Goal: Transaction & Acquisition: Purchase product/service

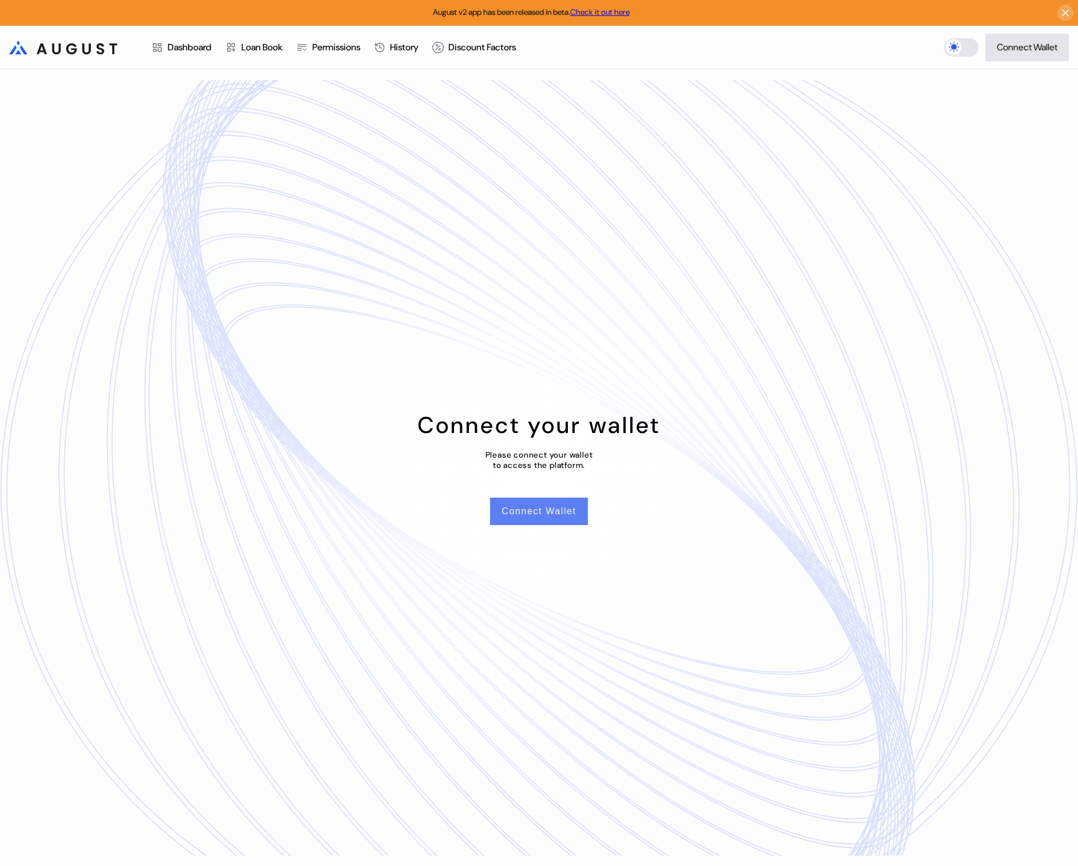
click at [549, 508] on button "Connect Wallet" at bounding box center [538, 511] width 97 height 27
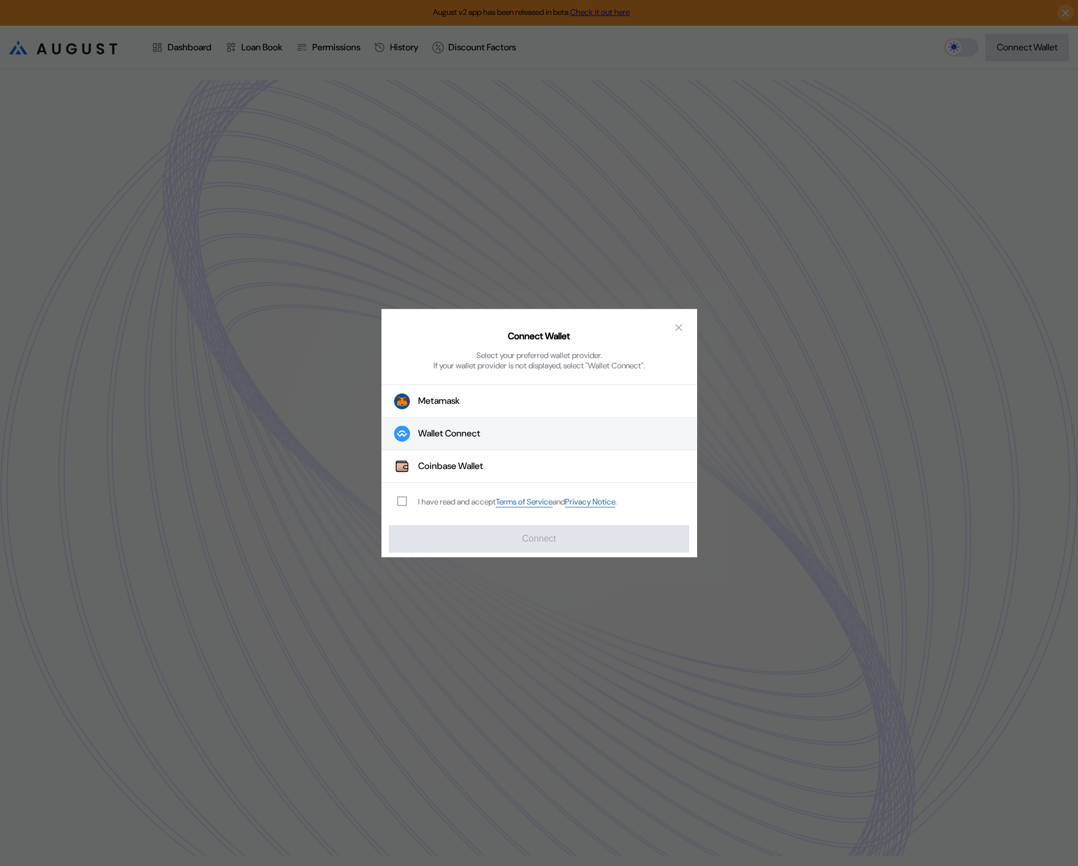
click at [526, 433] on button "Wallet Connect" at bounding box center [539, 433] width 316 height 33
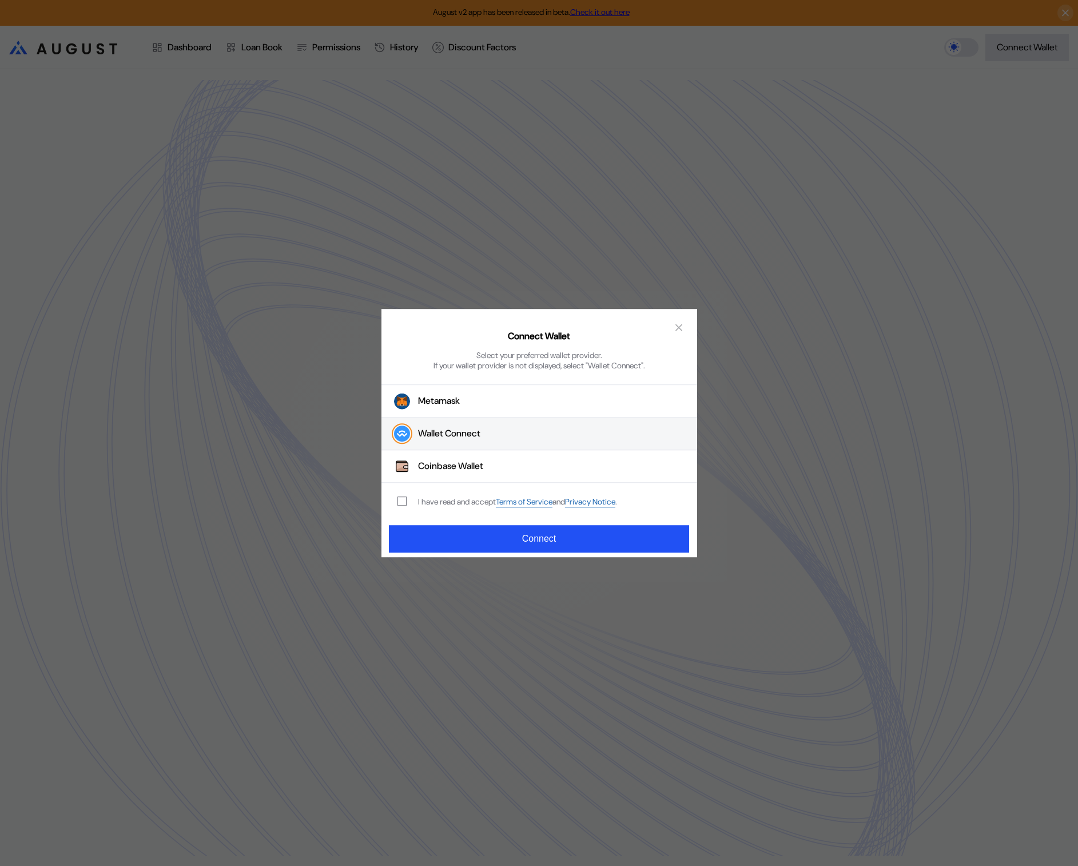
click at [423, 509] on div "I have read and accept Terms of Service and Privacy Notice ." at bounding box center [504, 502] width 247 height 38
click at [427, 501] on div "I have read and accept Terms of Service and Privacy Notice ." at bounding box center [517, 501] width 199 height 11
click at [397, 501] on div "I have read and accept Terms of Service and Privacy Notice ." at bounding box center [504, 502] width 247 height 38
click at [401, 502] on span "modal" at bounding box center [402, 501] width 8 height 8
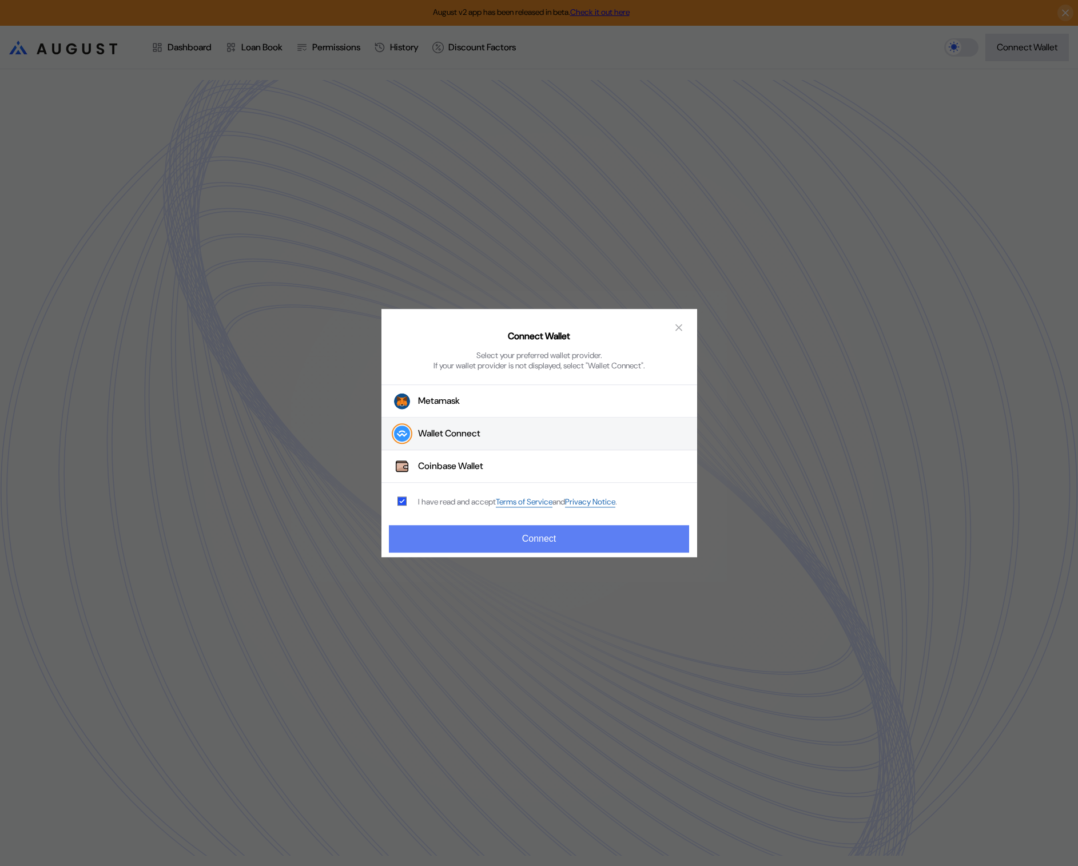
click at [431, 545] on button "Connect" at bounding box center [539, 538] width 300 height 27
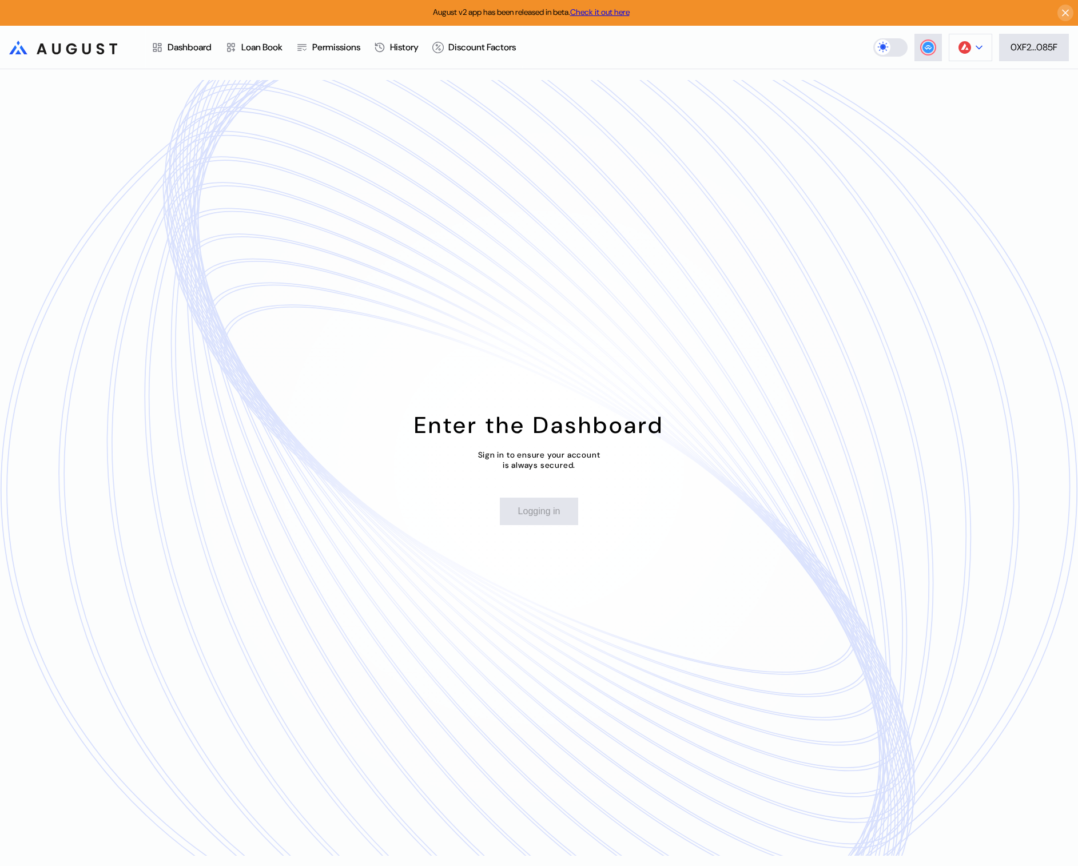
click at [960, 45] on img at bounding box center [965, 47] width 13 height 13
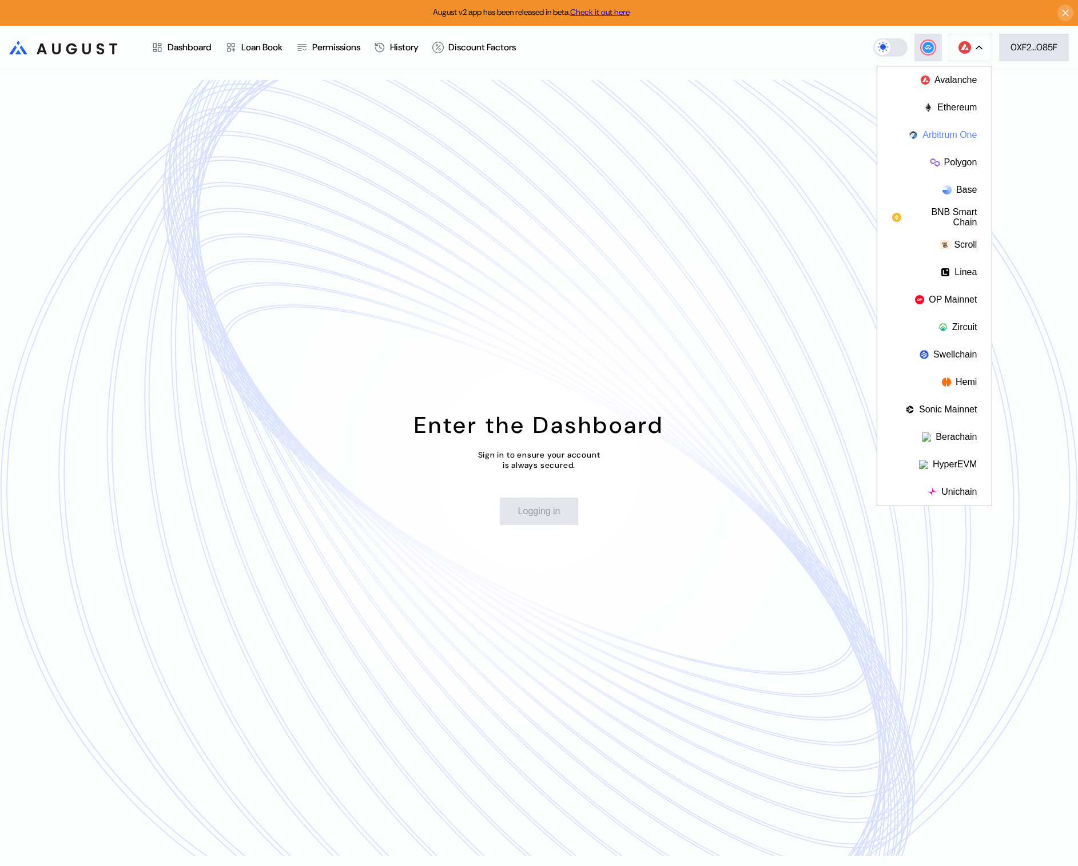
click at [953, 138] on button "Arbitrum One" at bounding box center [934, 134] width 114 height 27
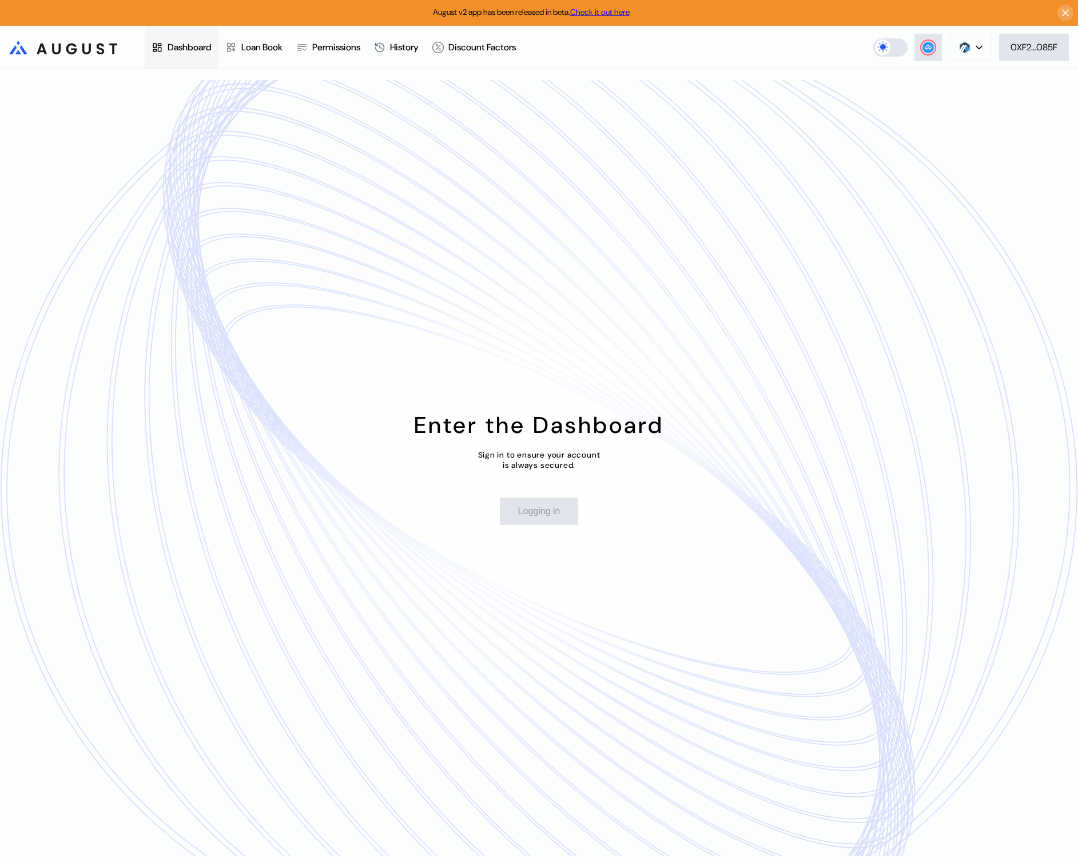
click at [160, 47] on icon at bounding box center [157, 47] width 11 height 11
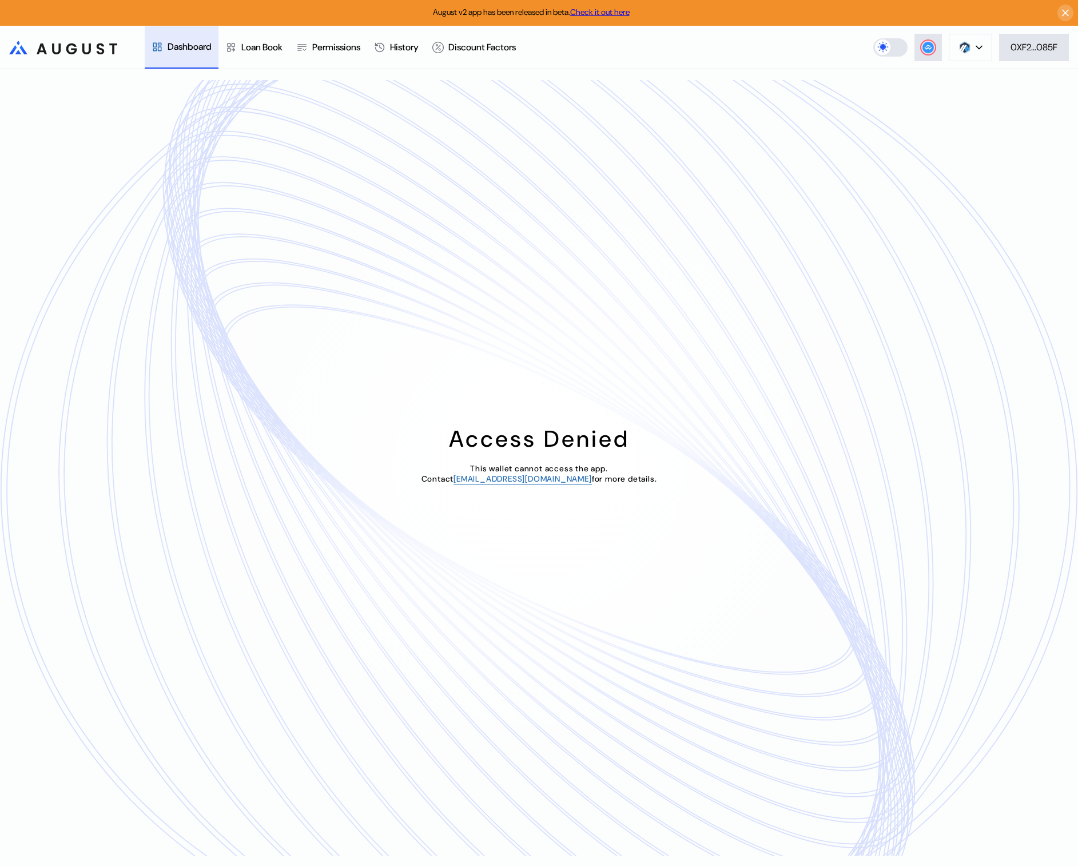
click at [874, 349] on div "Access Denied This wallet cannot access the app. Contact operations@augustdigit…" at bounding box center [539, 467] width 1078 height 797
click at [257, 49] on div "Loan Book" at bounding box center [261, 47] width 41 height 12
click at [180, 47] on div "Dashboard" at bounding box center [190, 47] width 44 height 12
click at [289, 57] on div "Loan Book" at bounding box center [253, 47] width 71 height 42
click at [187, 42] on div "Dashboard" at bounding box center [190, 47] width 44 height 12
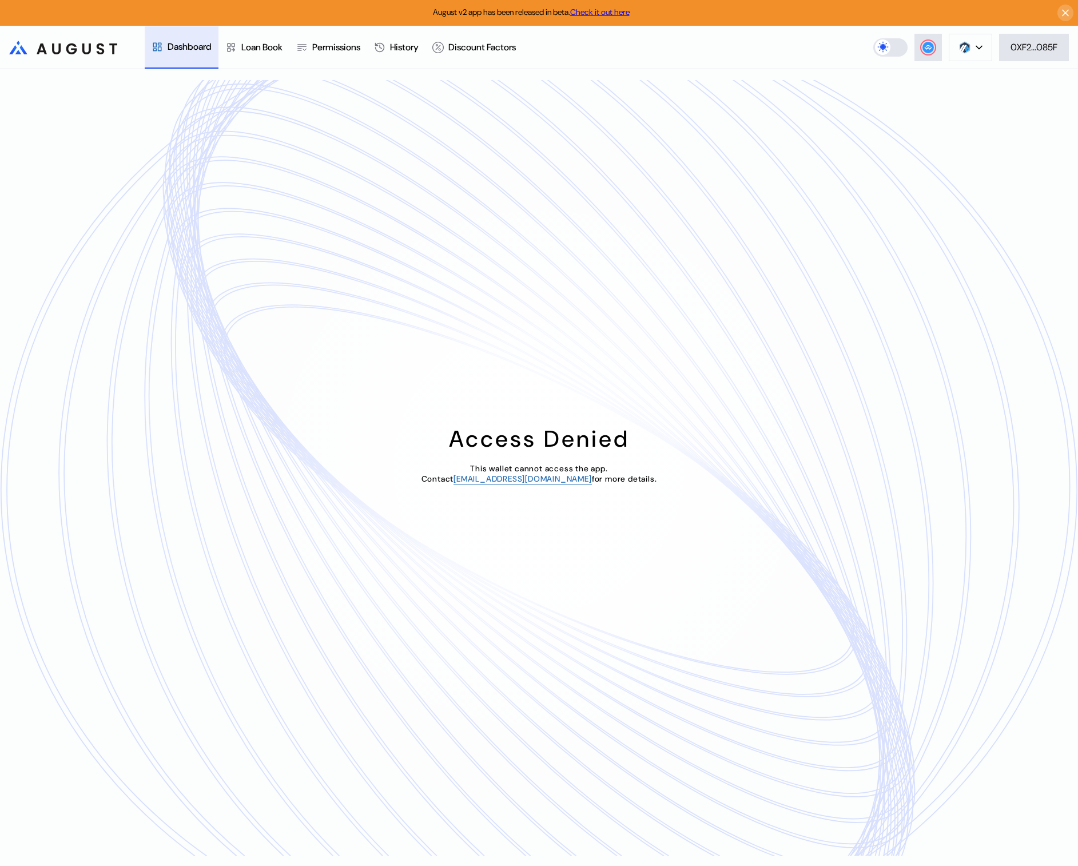
click at [765, 137] on div "Access Denied This wallet cannot access the app. Contact operations@augustdigit…" at bounding box center [539, 467] width 1078 height 797
click at [978, 53] on button at bounding box center [970, 47] width 43 height 27
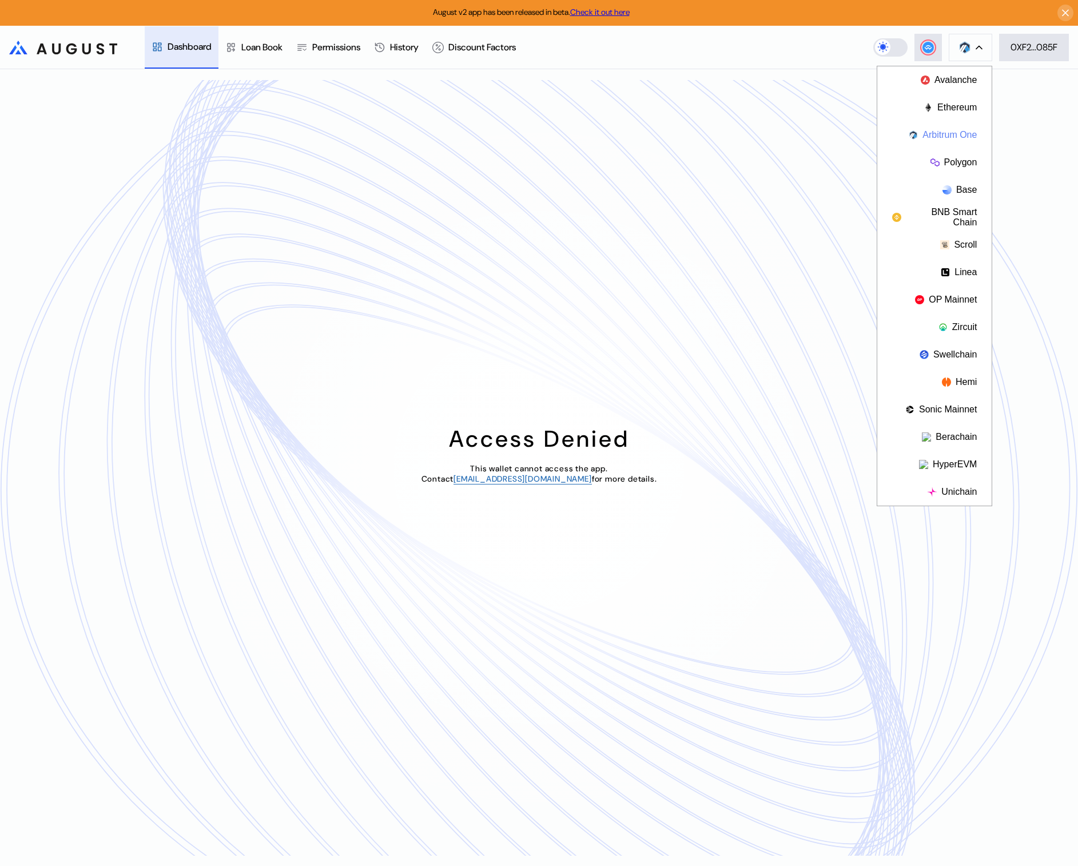
click at [956, 141] on button "Arbitrum One" at bounding box center [934, 134] width 114 height 27
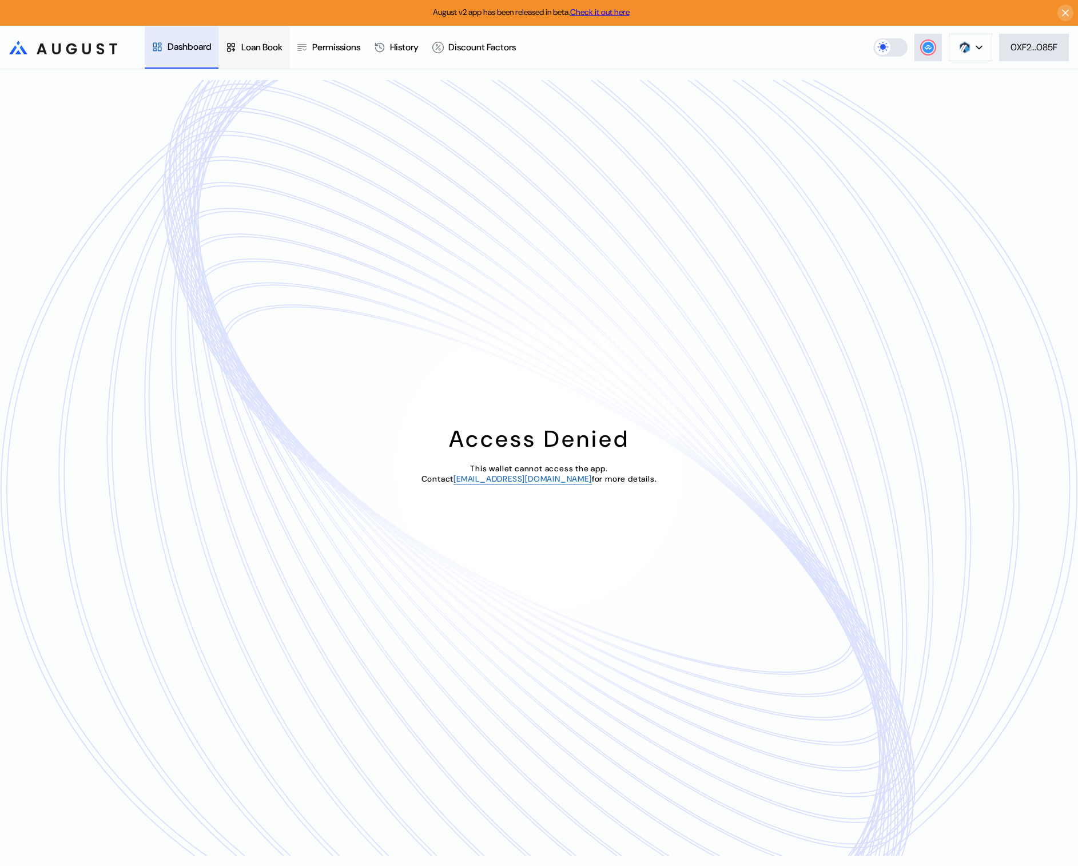
click at [248, 42] on div "Loan Book" at bounding box center [261, 47] width 41 height 12
click at [961, 47] on img at bounding box center [965, 47] width 13 height 13
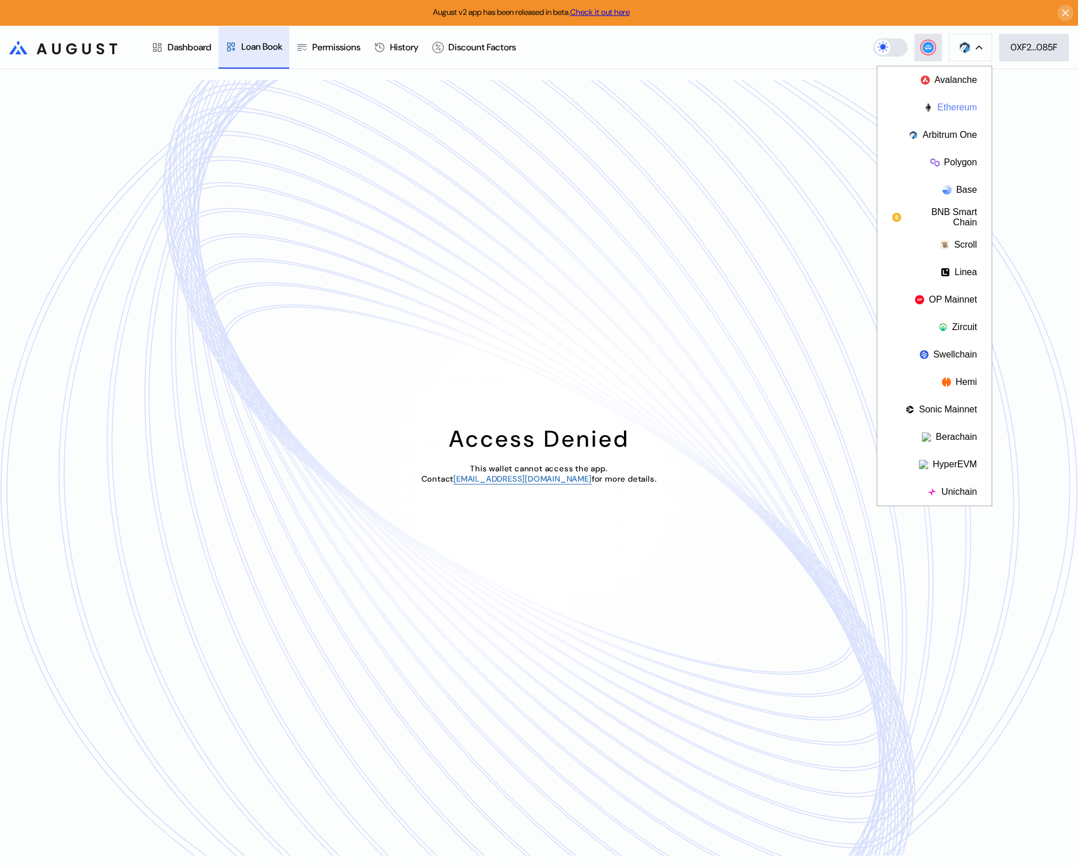
click at [953, 109] on button "Ethereum" at bounding box center [934, 107] width 114 height 27
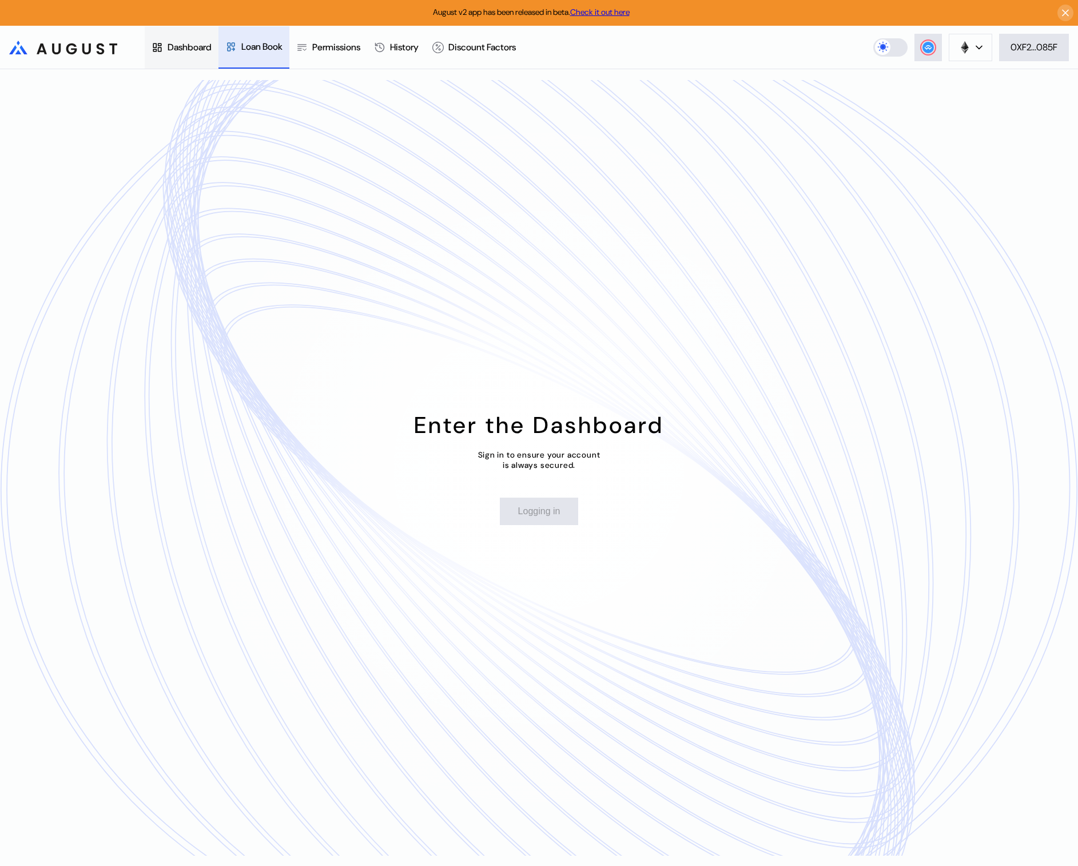
click at [206, 53] on div "Dashboard" at bounding box center [190, 47] width 44 height 12
click at [969, 54] on button at bounding box center [970, 47] width 43 height 27
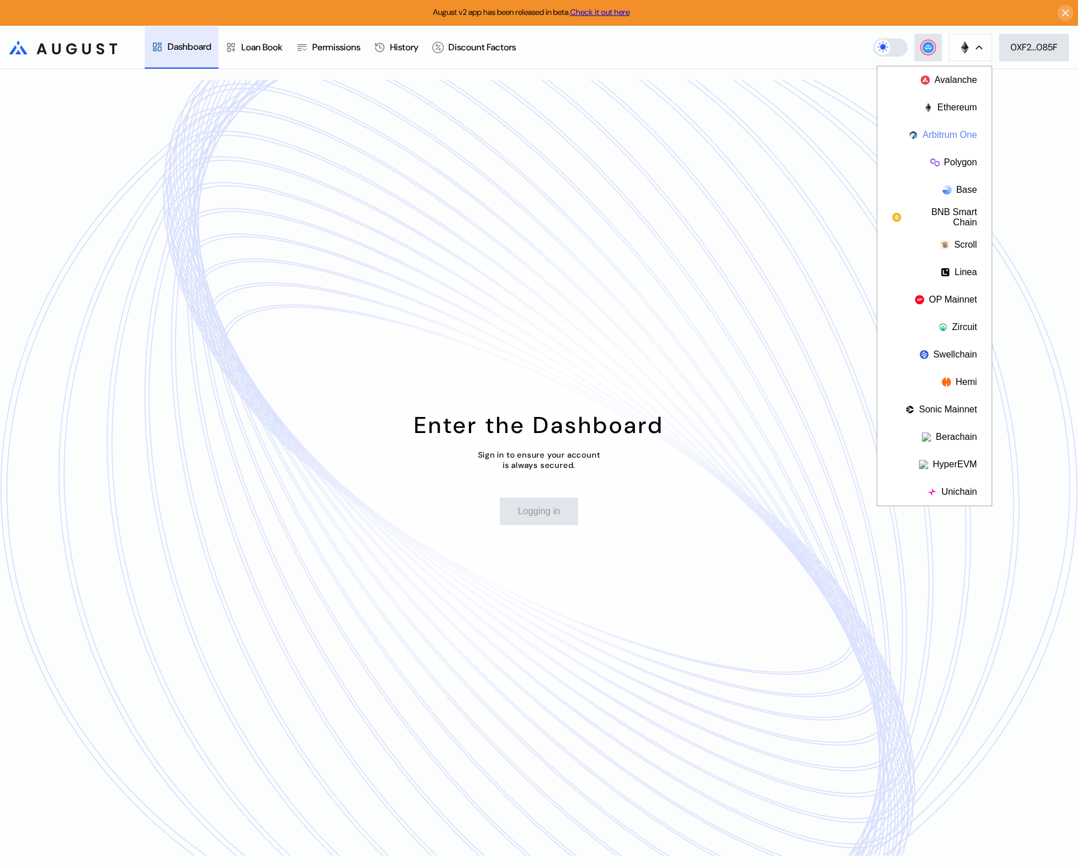
click at [959, 131] on button "Arbitrum One" at bounding box center [934, 134] width 114 height 27
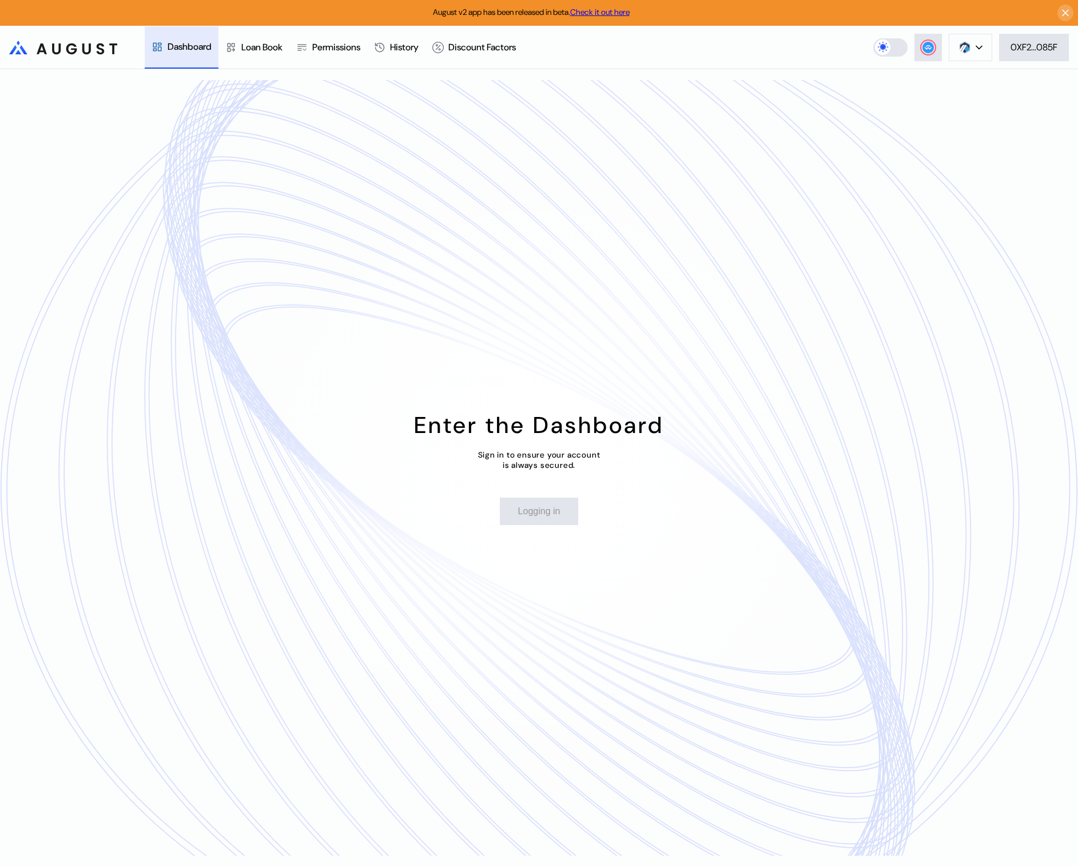
click at [201, 53] on div "Dashboard" at bounding box center [182, 47] width 74 height 42
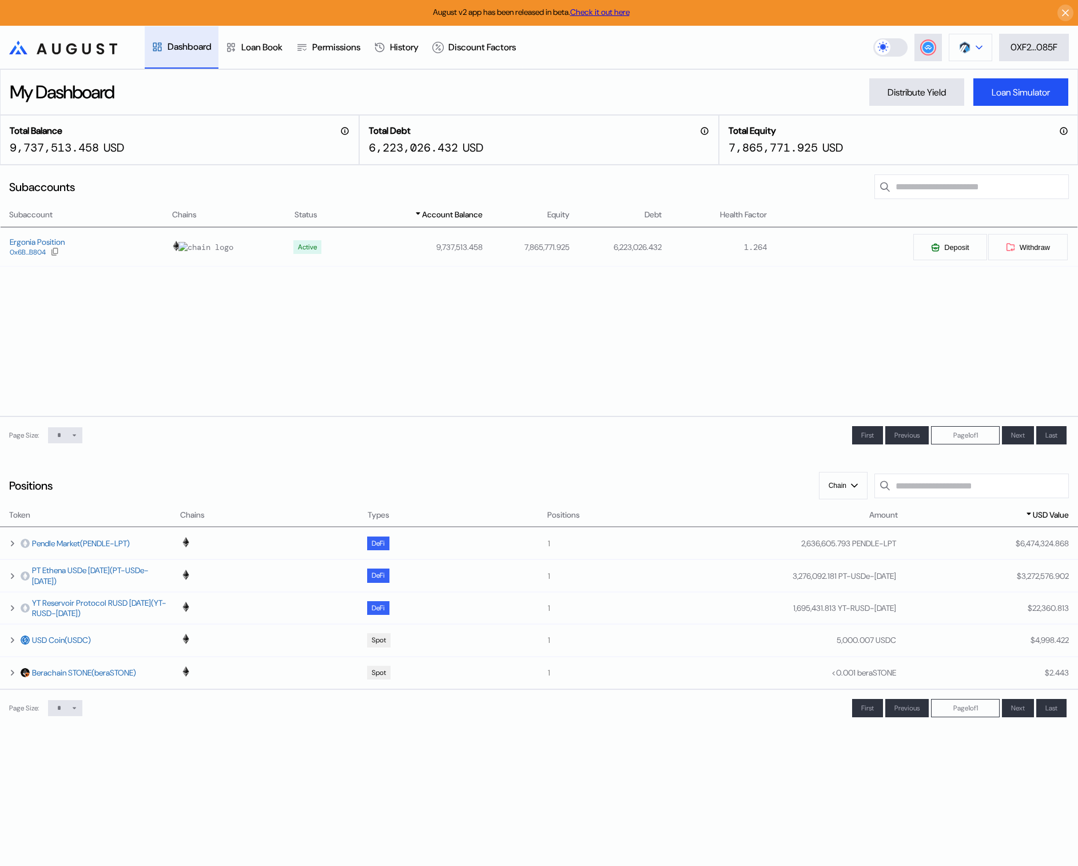
click at [969, 48] on img at bounding box center [965, 47] width 13 height 13
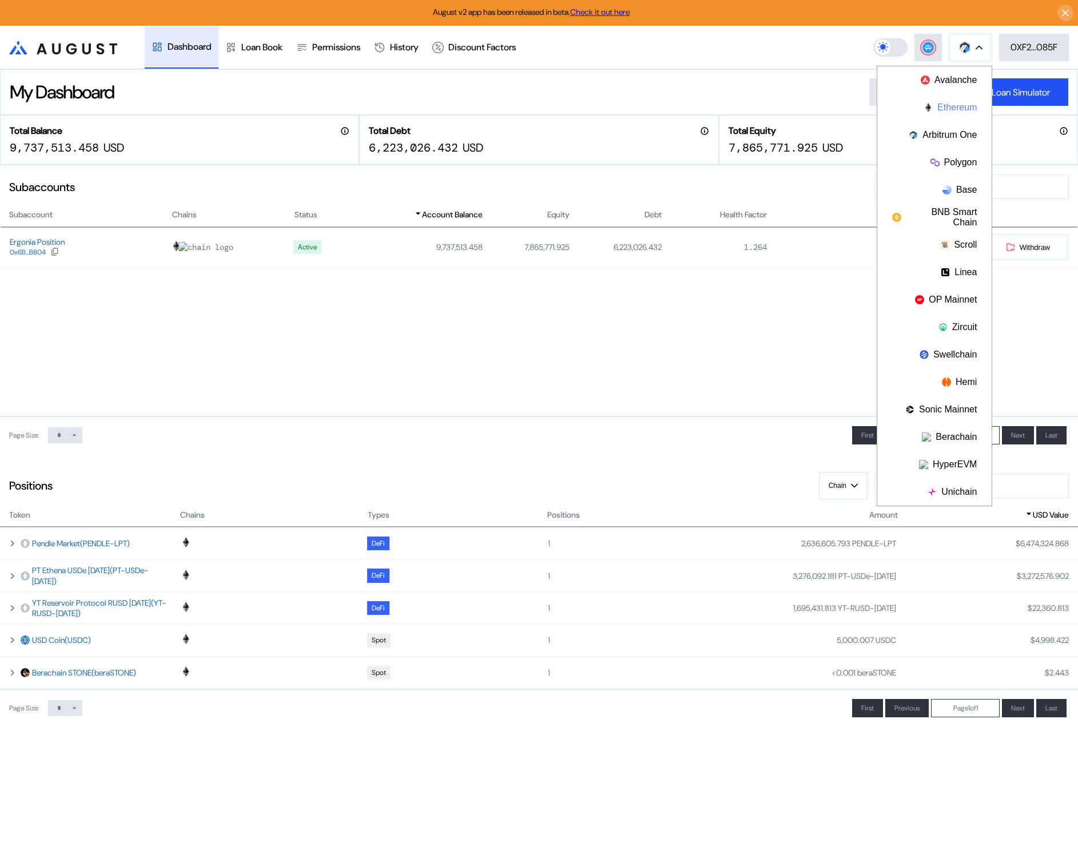
click at [949, 109] on button "Ethereum" at bounding box center [934, 107] width 114 height 27
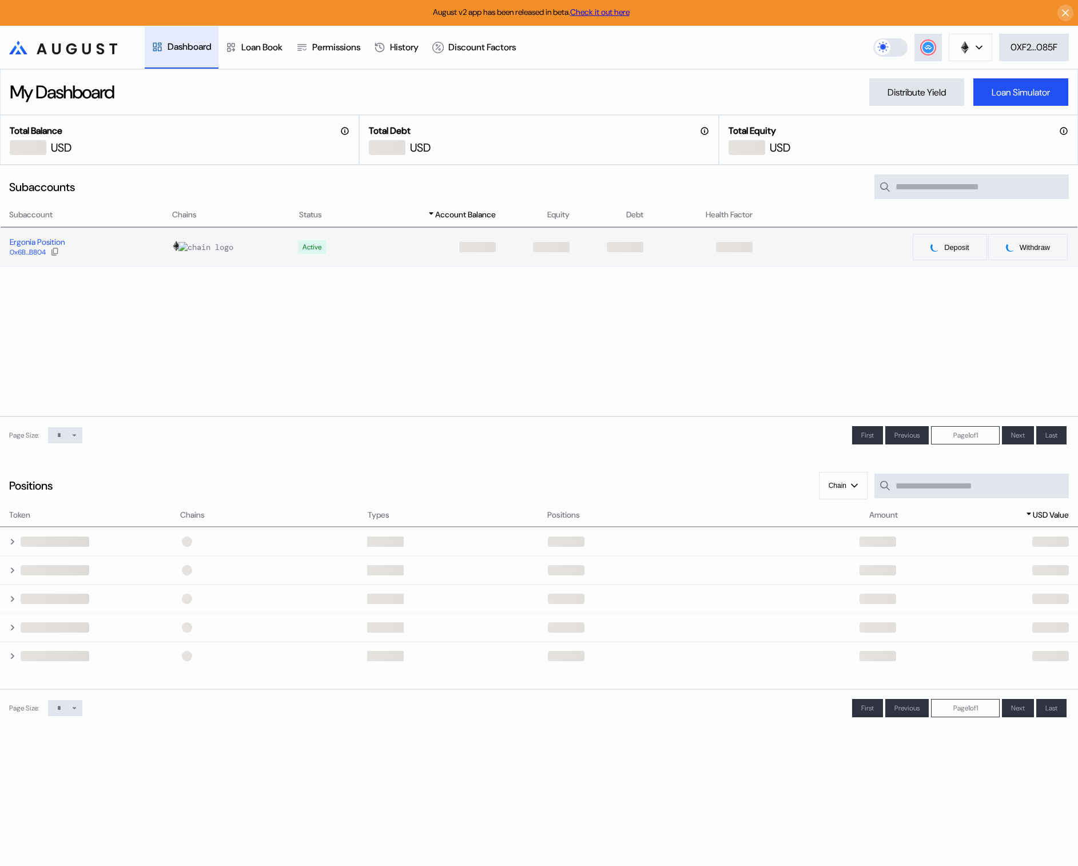
click at [17, 247] on div "Ergonia Position" at bounding box center [37, 242] width 55 height 10
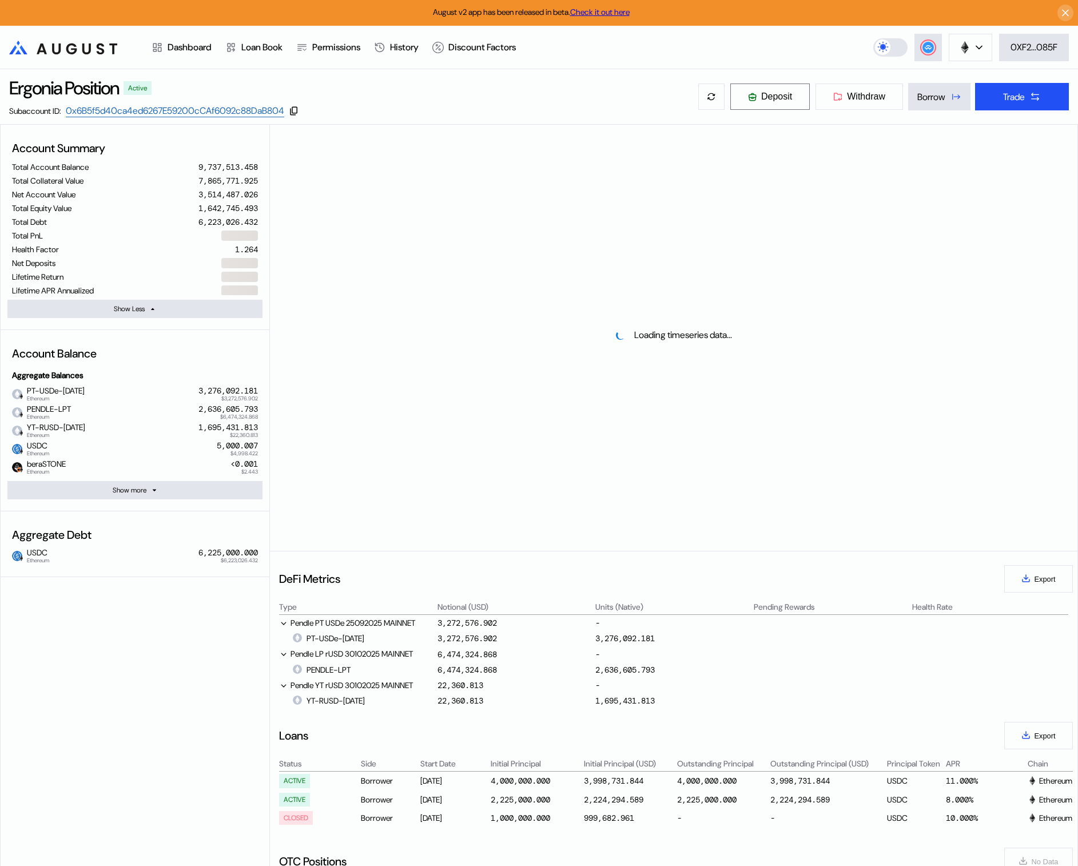
click at [760, 89] on button "Deposit" at bounding box center [770, 96] width 81 height 27
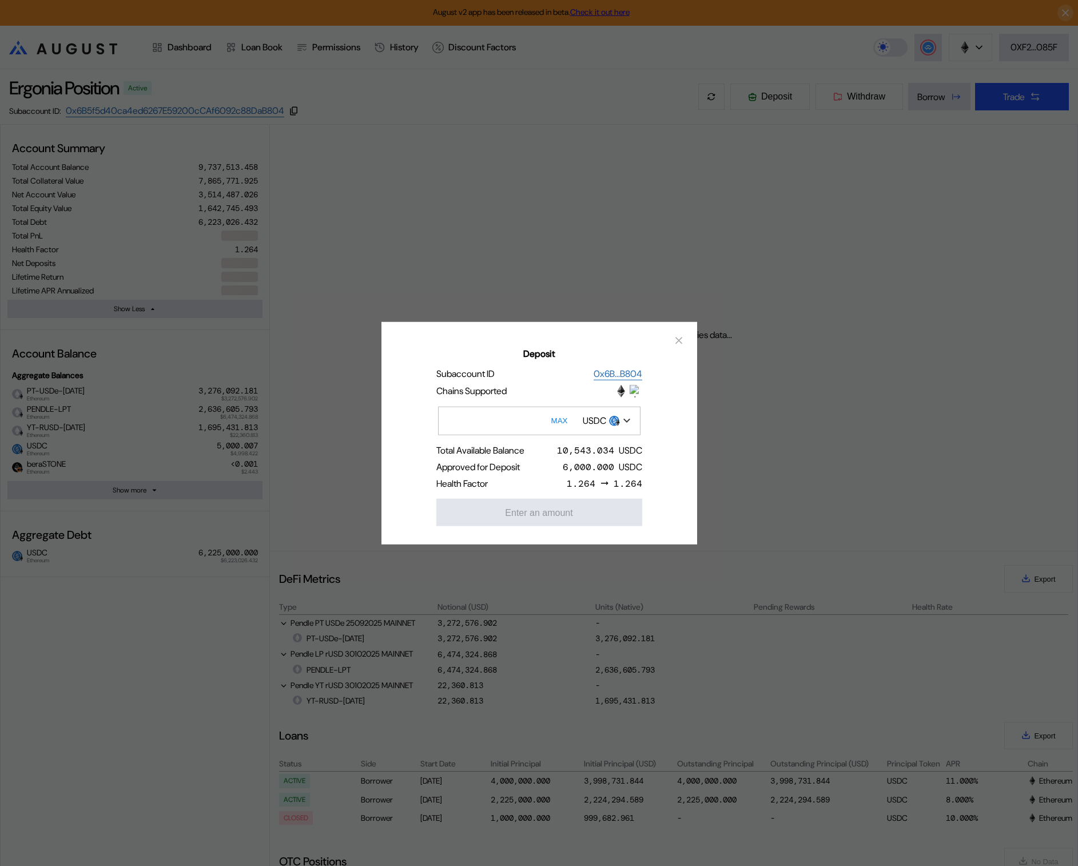
select select "*"
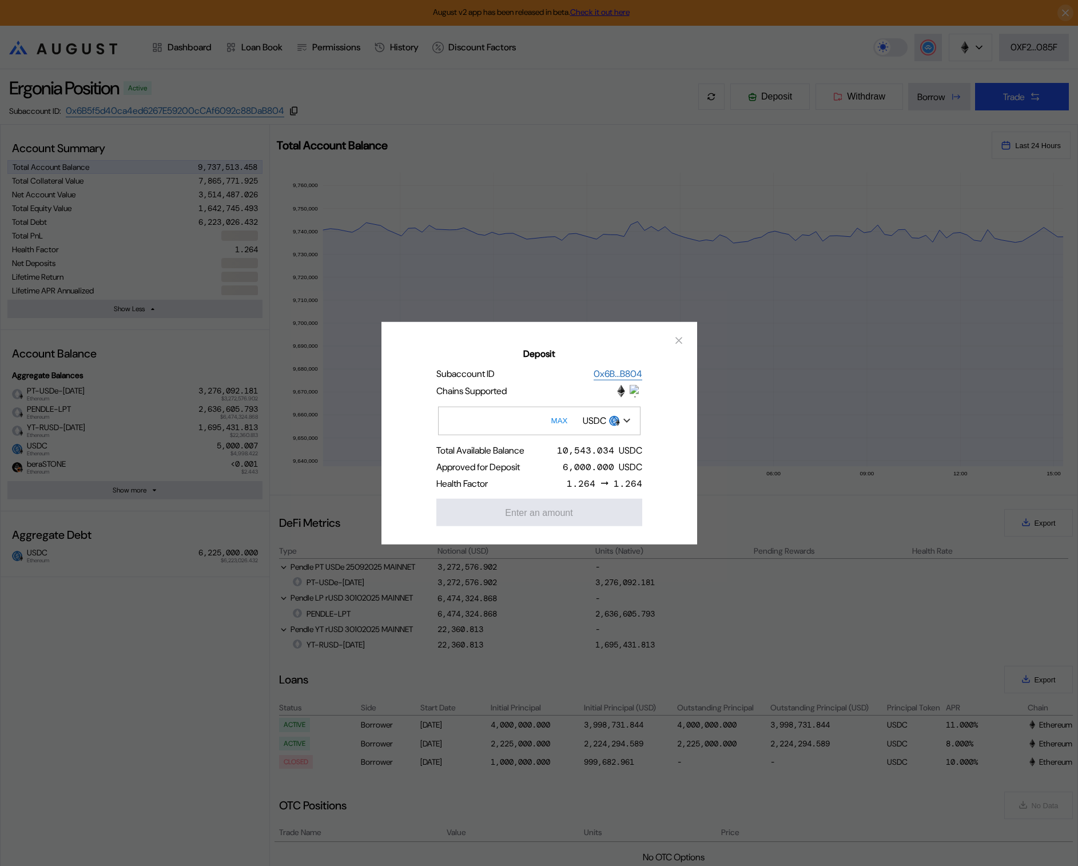
click at [540, 425] on input "Deposit" at bounding box center [539, 420] width 202 height 29
type input "*****"
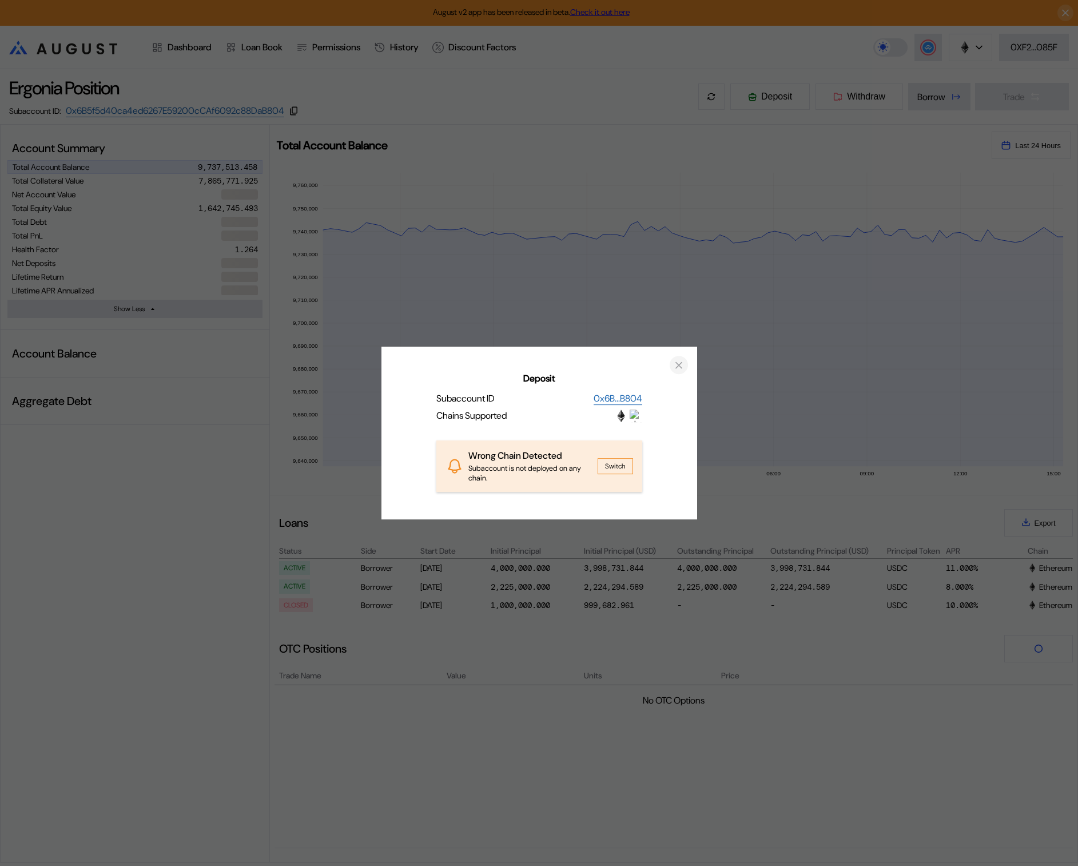
click at [677, 364] on icon "close modal" at bounding box center [678, 365] width 11 height 12
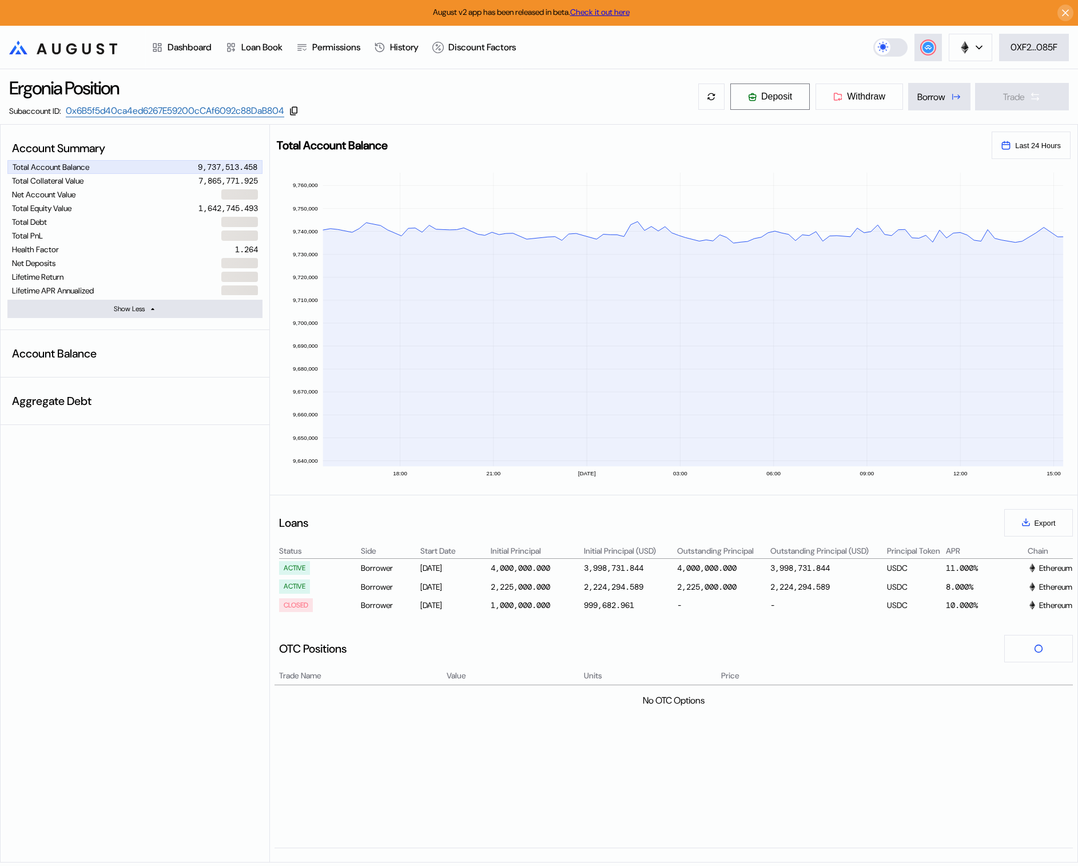
click at [761, 97] on span "Deposit" at bounding box center [776, 97] width 31 height 10
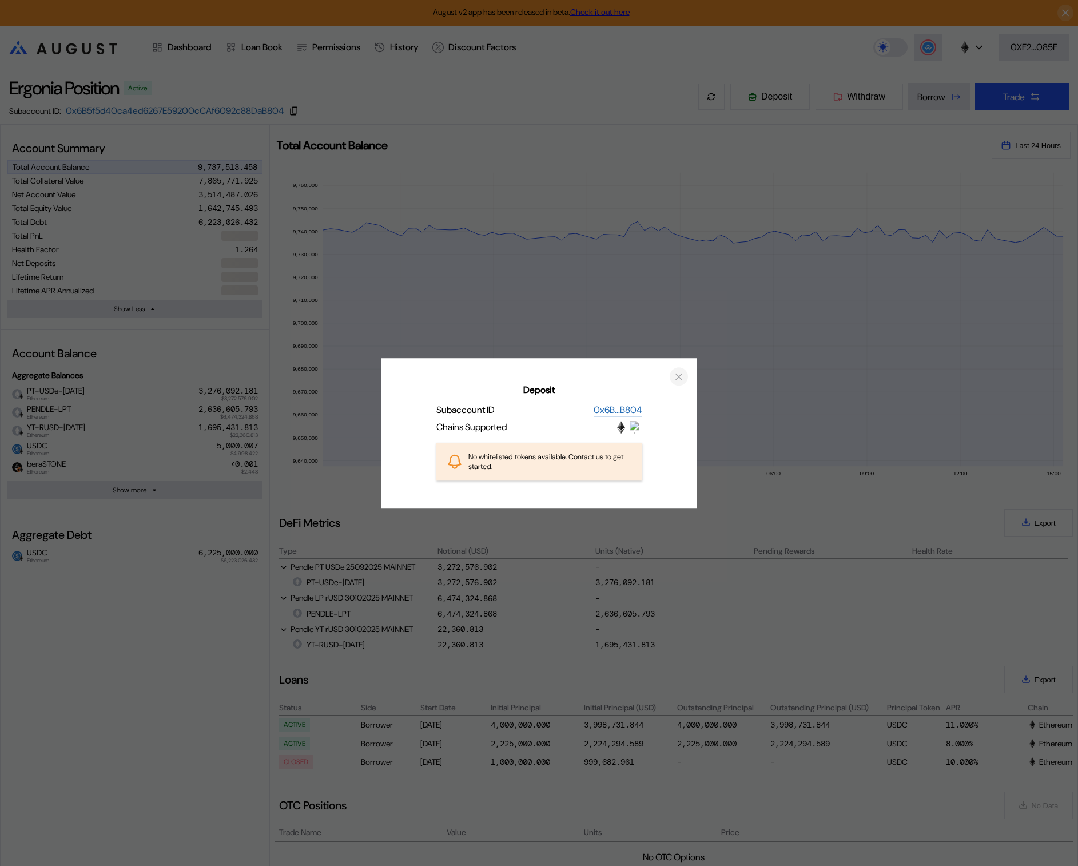
click at [682, 379] on icon "close modal" at bounding box center [678, 377] width 11 height 12
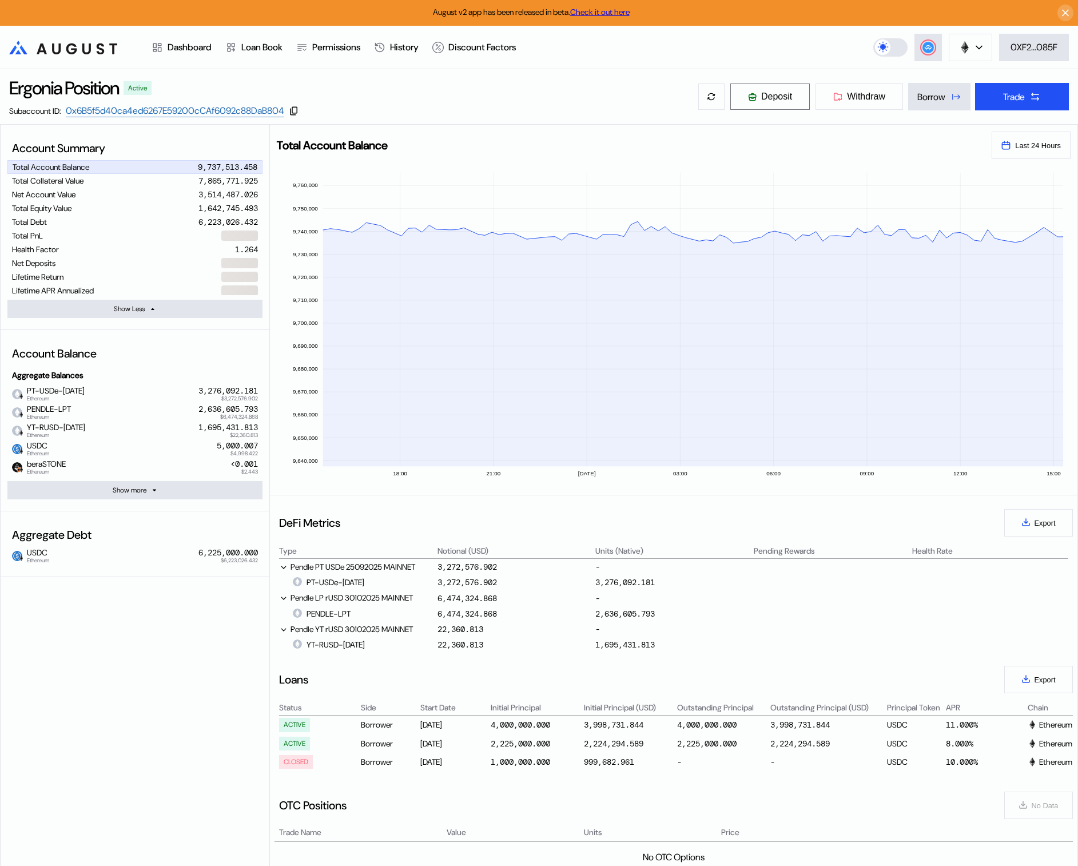
click at [766, 99] on span "Deposit" at bounding box center [776, 97] width 31 height 10
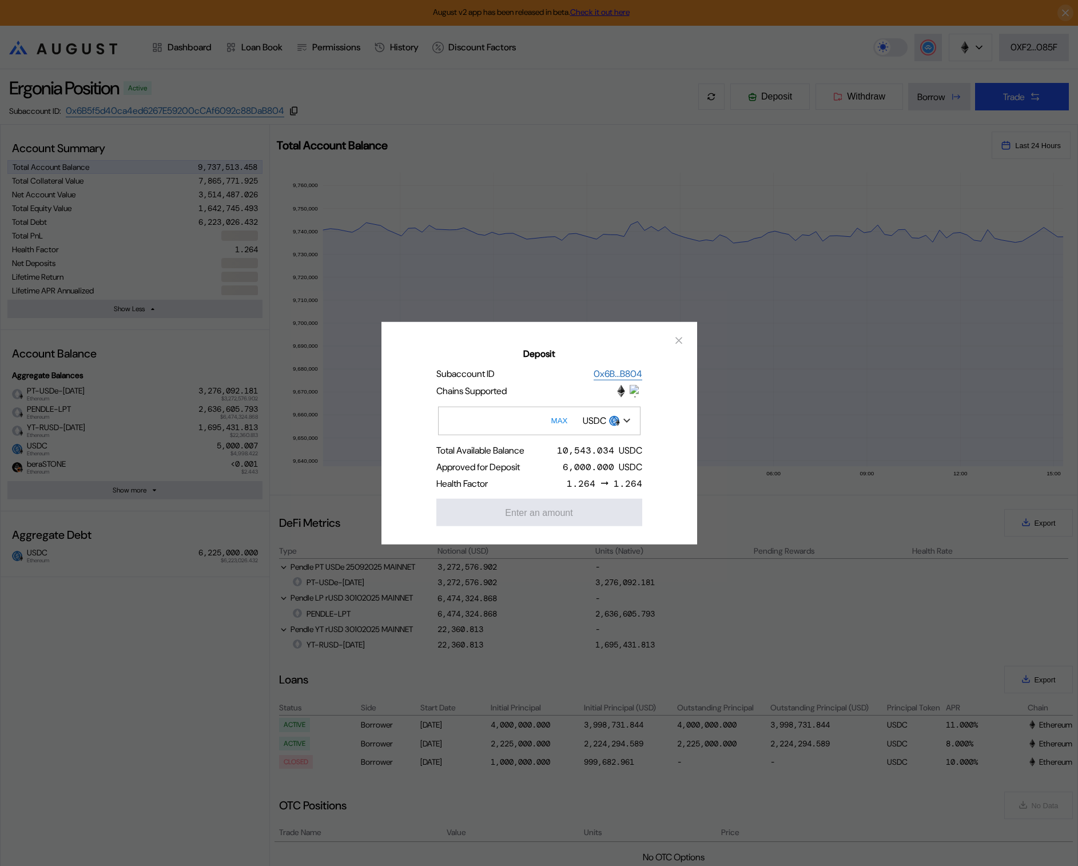
click at [530, 431] on input "Deposit" at bounding box center [539, 420] width 202 height 29
type input "*****"
click at [540, 507] on button "Approve" at bounding box center [539, 511] width 206 height 27
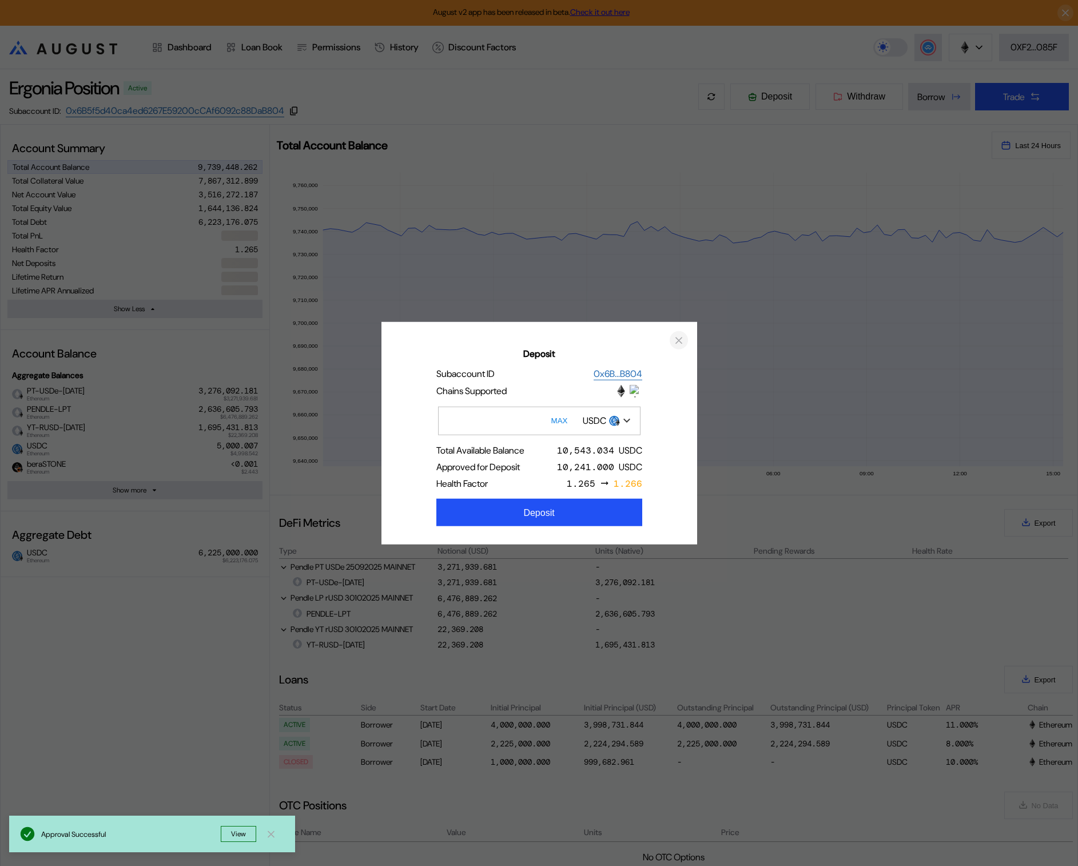
click at [677, 341] on icon "close modal" at bounding box center [678, 340] width 11 height 12
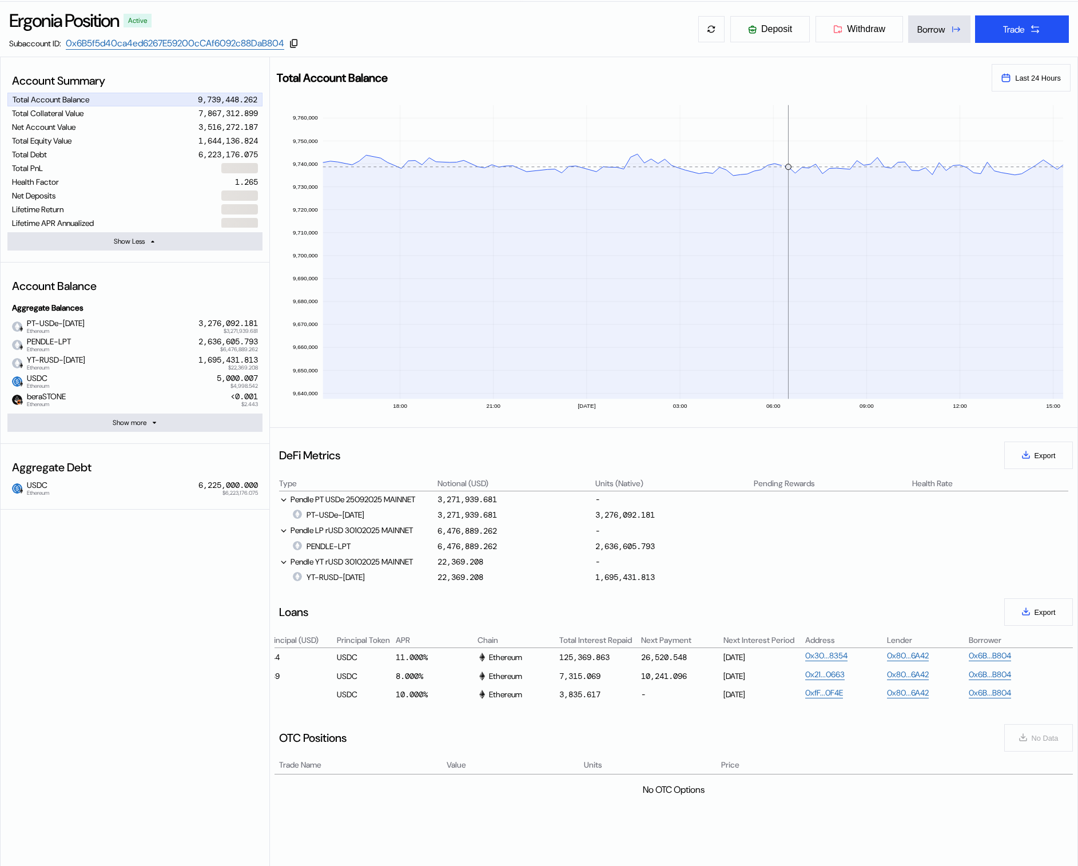
scroll to position [25, 0]
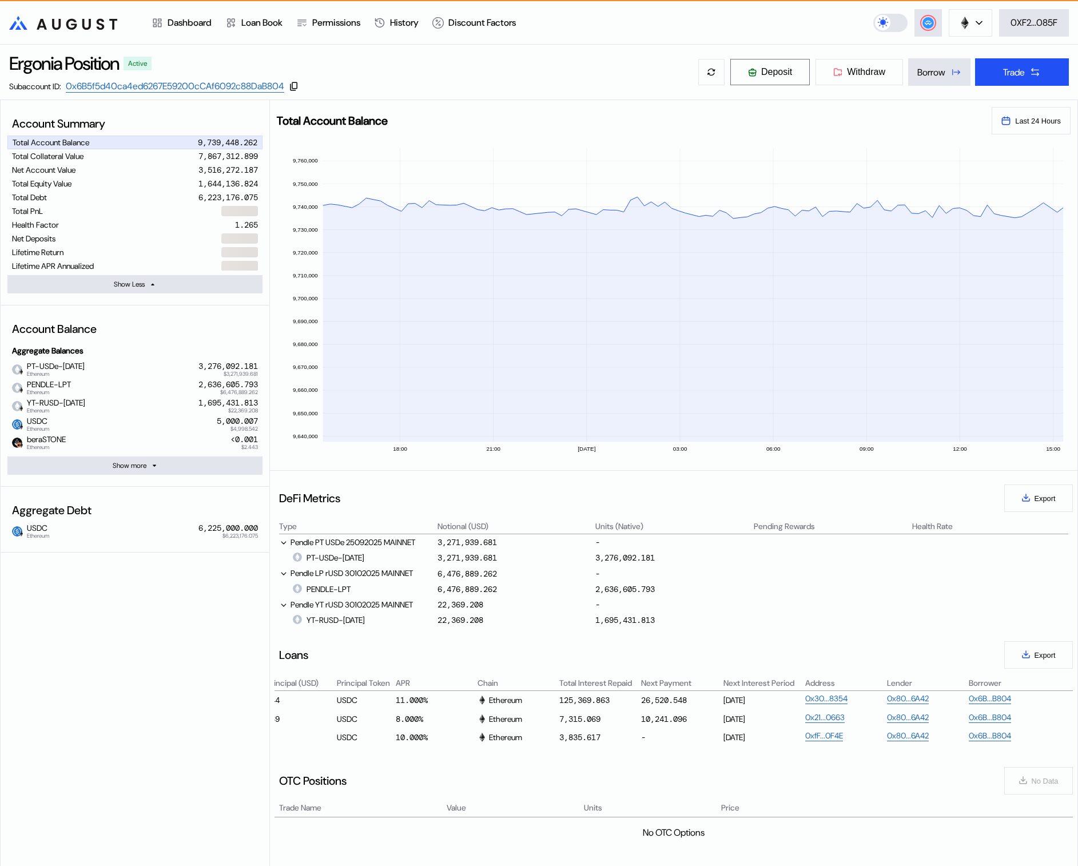
click at [765, 73] on span "Deposit" at bounding box center [776, 72] width 31 height 10
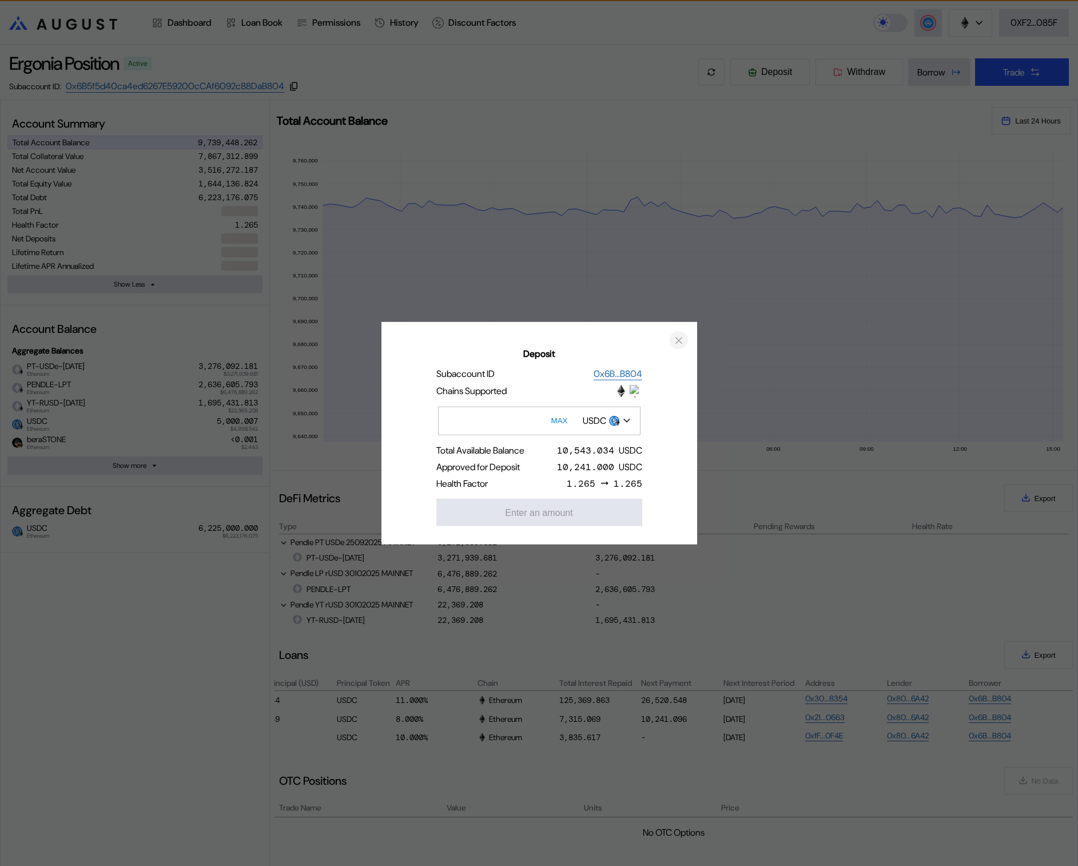
click at [681, 343] on icon "close modal" at bounding box center [679, 340] width 6 height 6
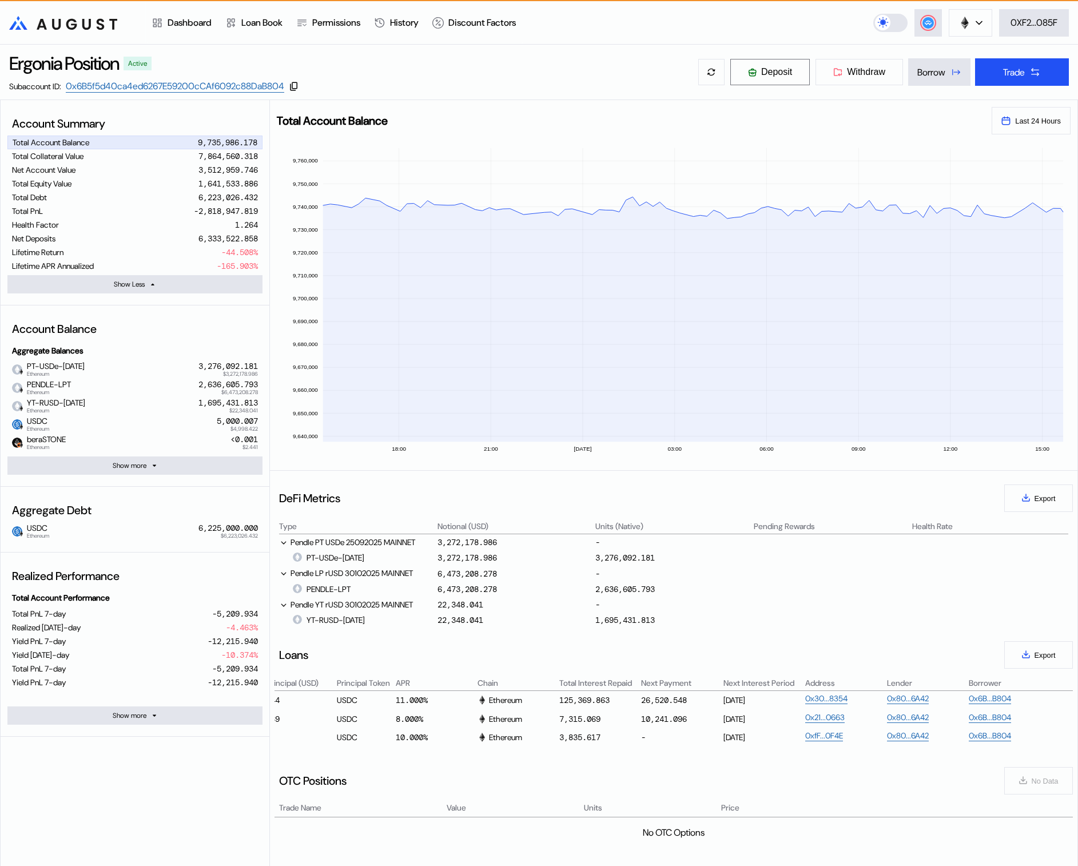
click at [739, 65] on button "Deposit" at bounding box center [770, 71] width 81 height 27
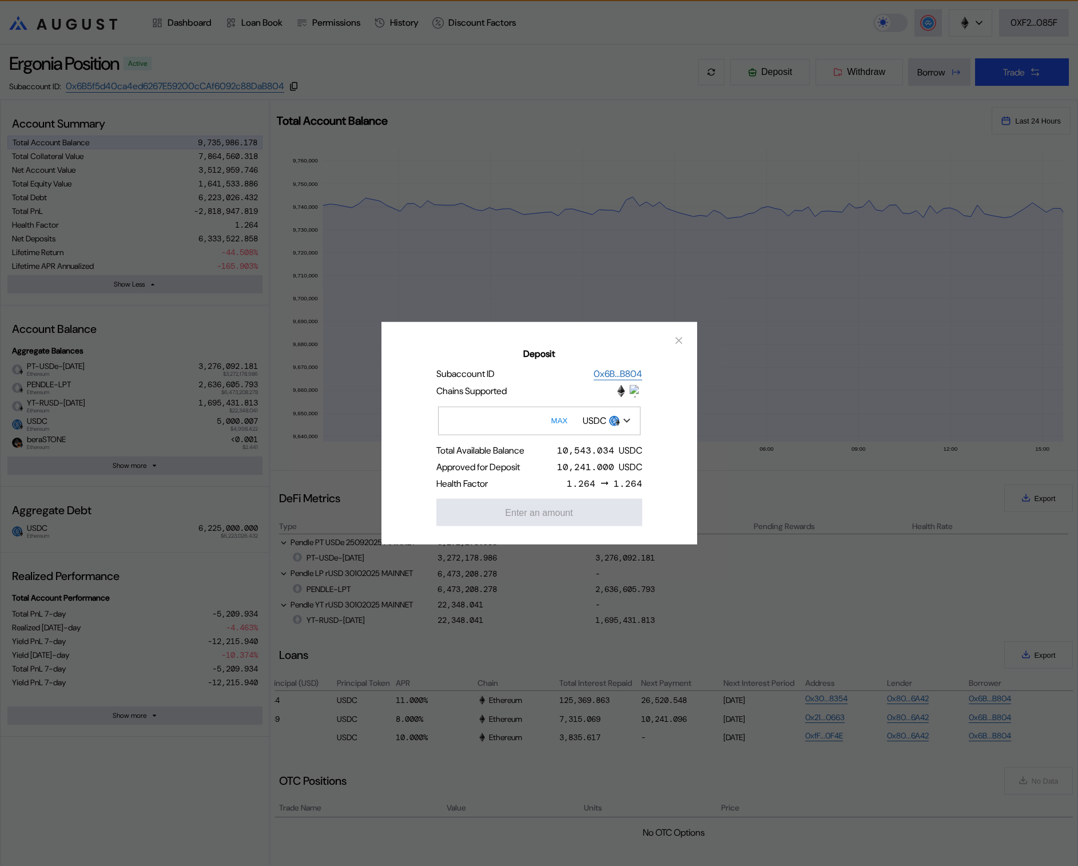
click at [604, 463] on div "10,241.000" at bounding box center [585, 466] width 57 height 12
click at [531, 420] on input "Deposit" at bounding box center [539, 420] width 202 height 29
type input "*****"
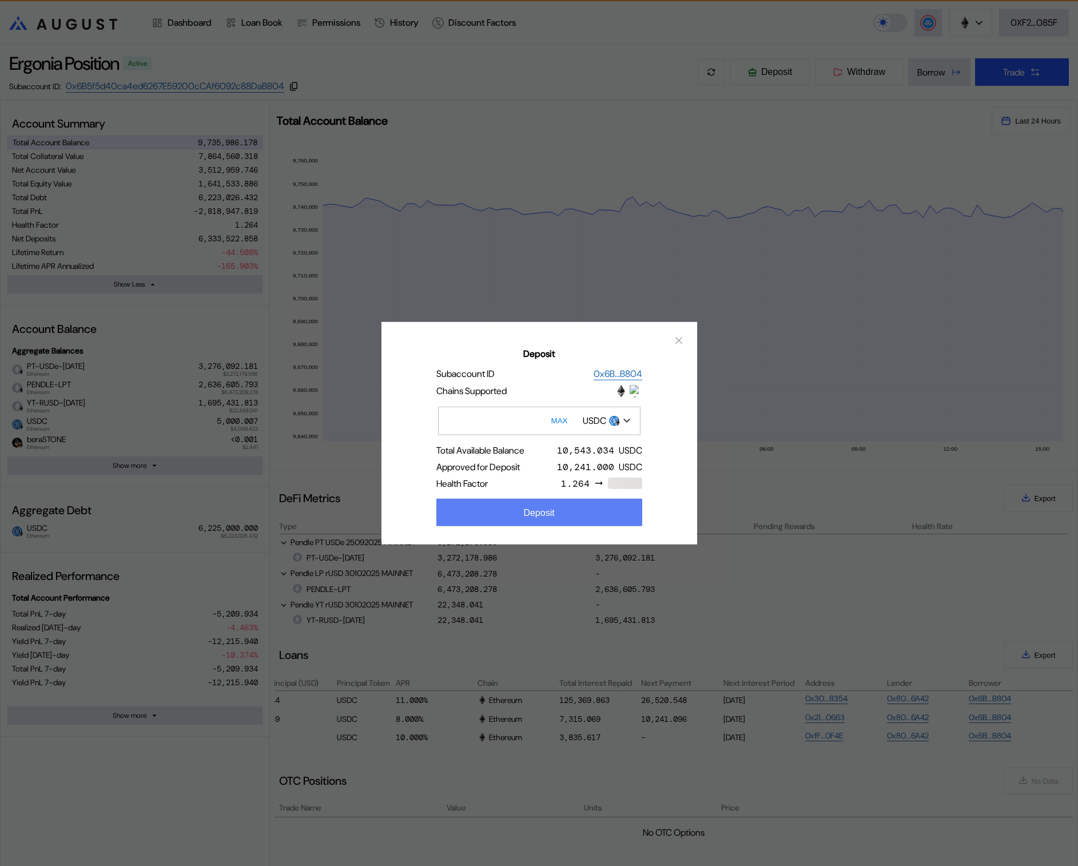
click at [572, 511] on button "Deposit" at bounding box center [539, 511] width 206 height 27
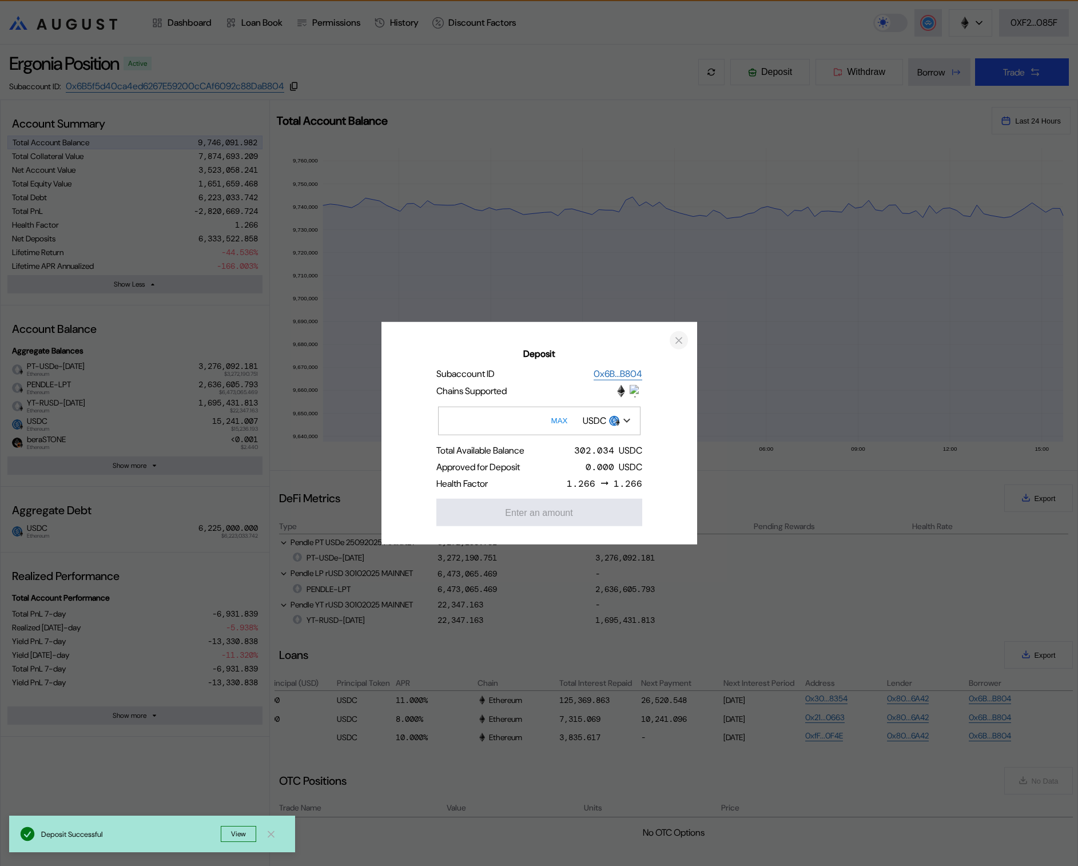
click at [683, 339] on icon "close modal" at bounding box center [678, 340] width 11 height 12
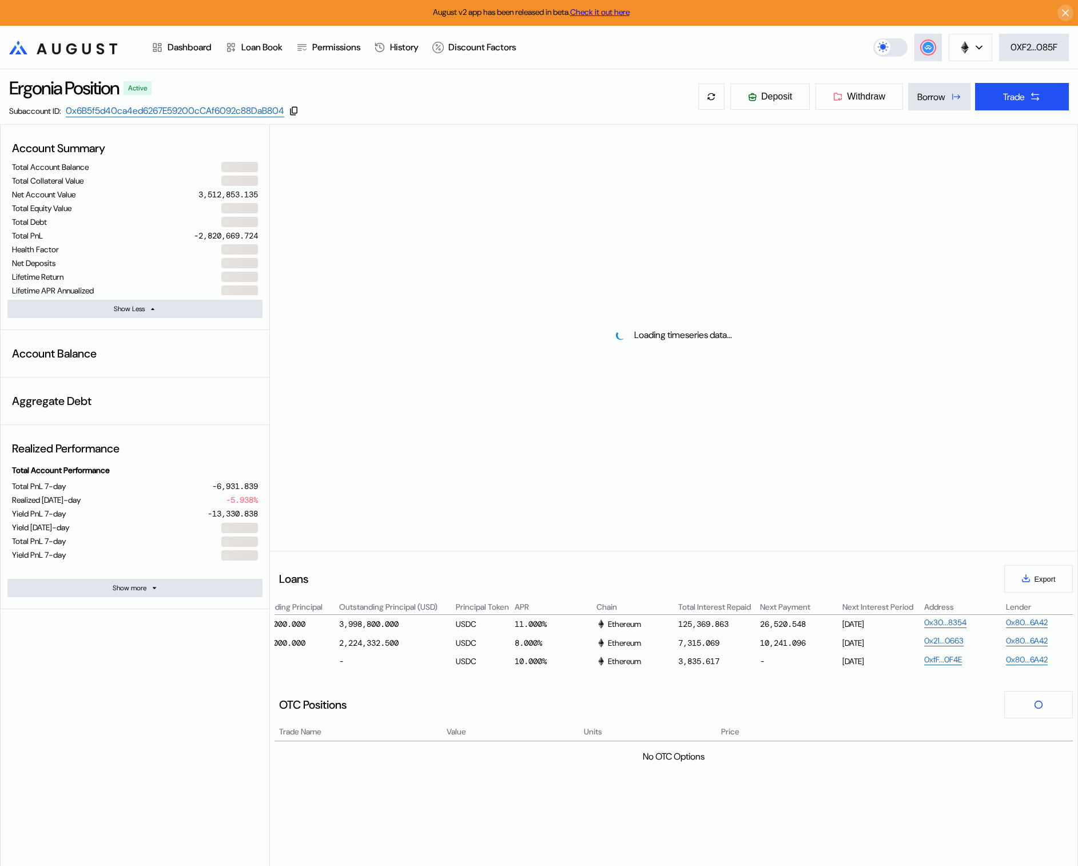
scroll to position [0, 440]
select select "*"
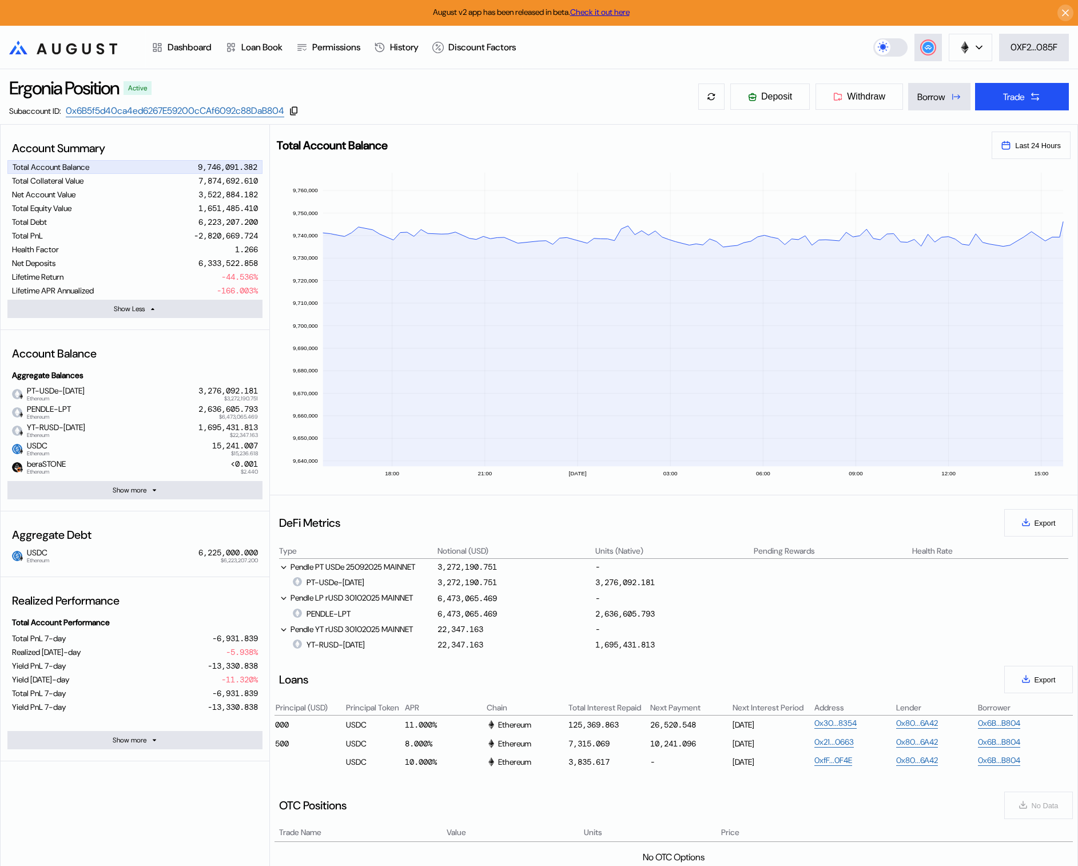
scroll to position [0, 550]
click at [748, 98] on icon at bounding box center [752, 97] width 9 height 9
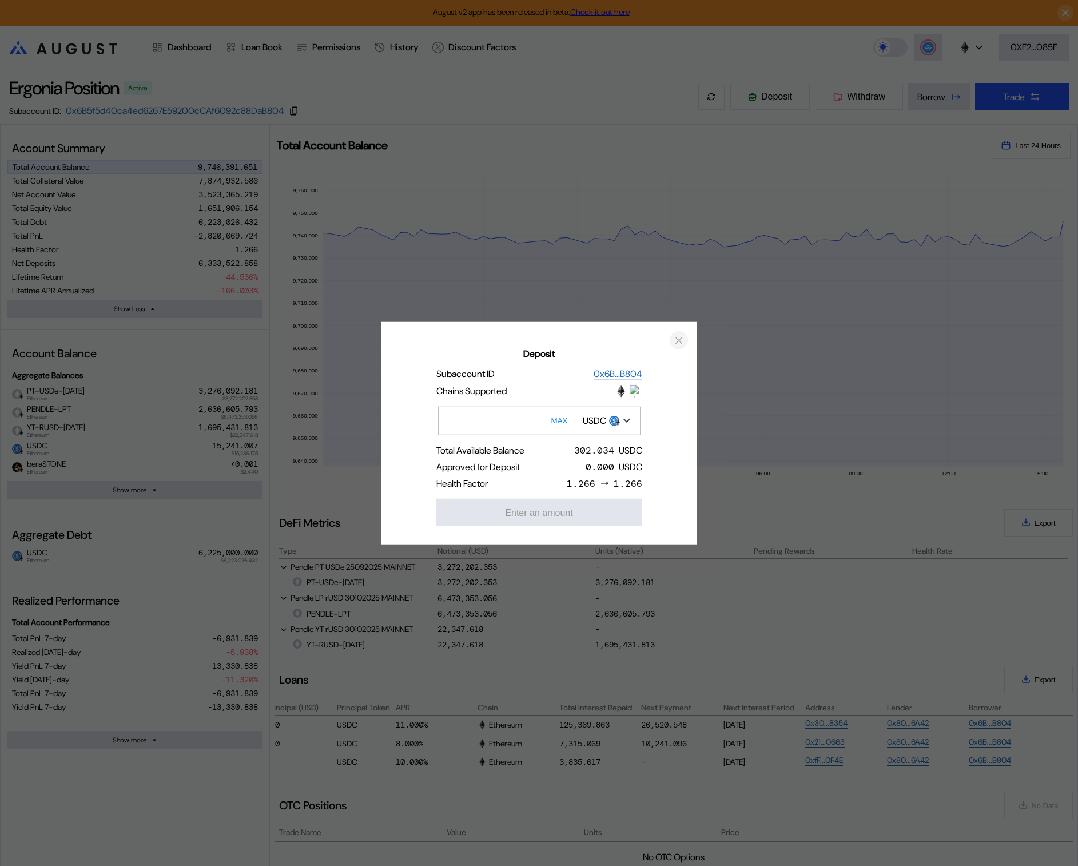
click at [678, 336] on icon "close modal" at bounding box center [678, 340] width 11 height 12
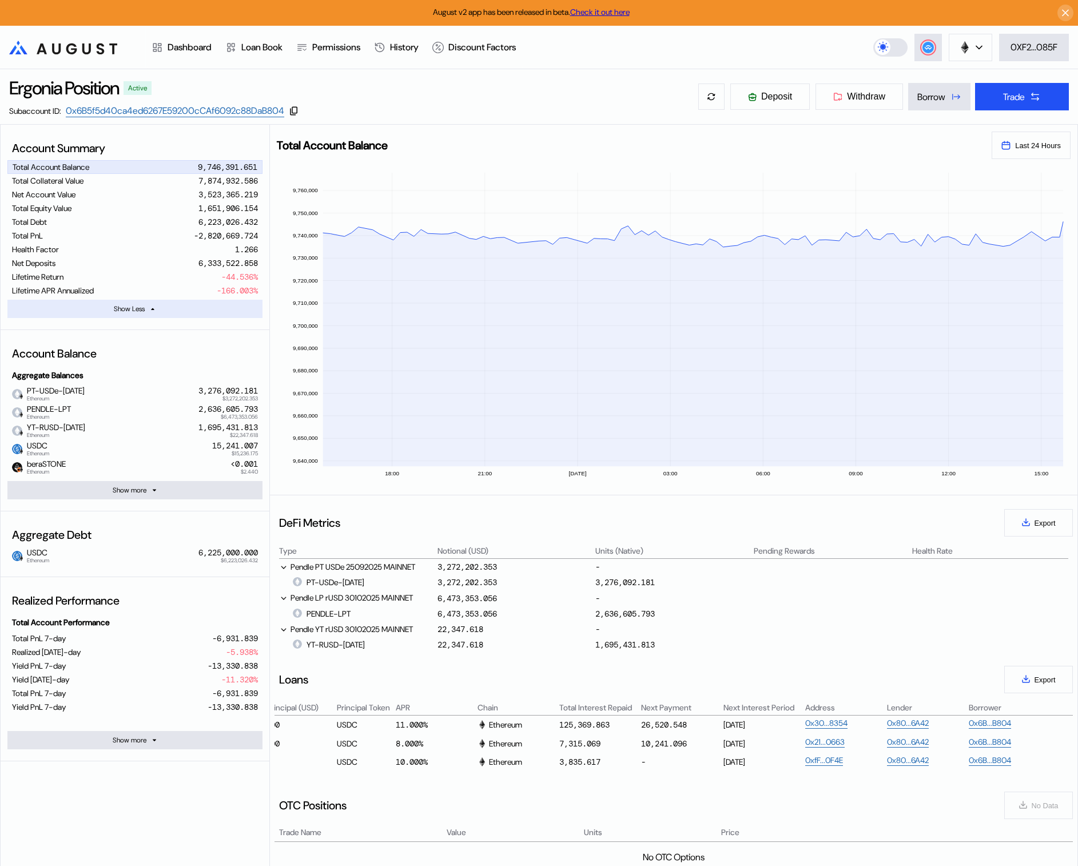
click at [160, 314] on button "Show Less" at bounding box center [134, 309] width 255 height 18
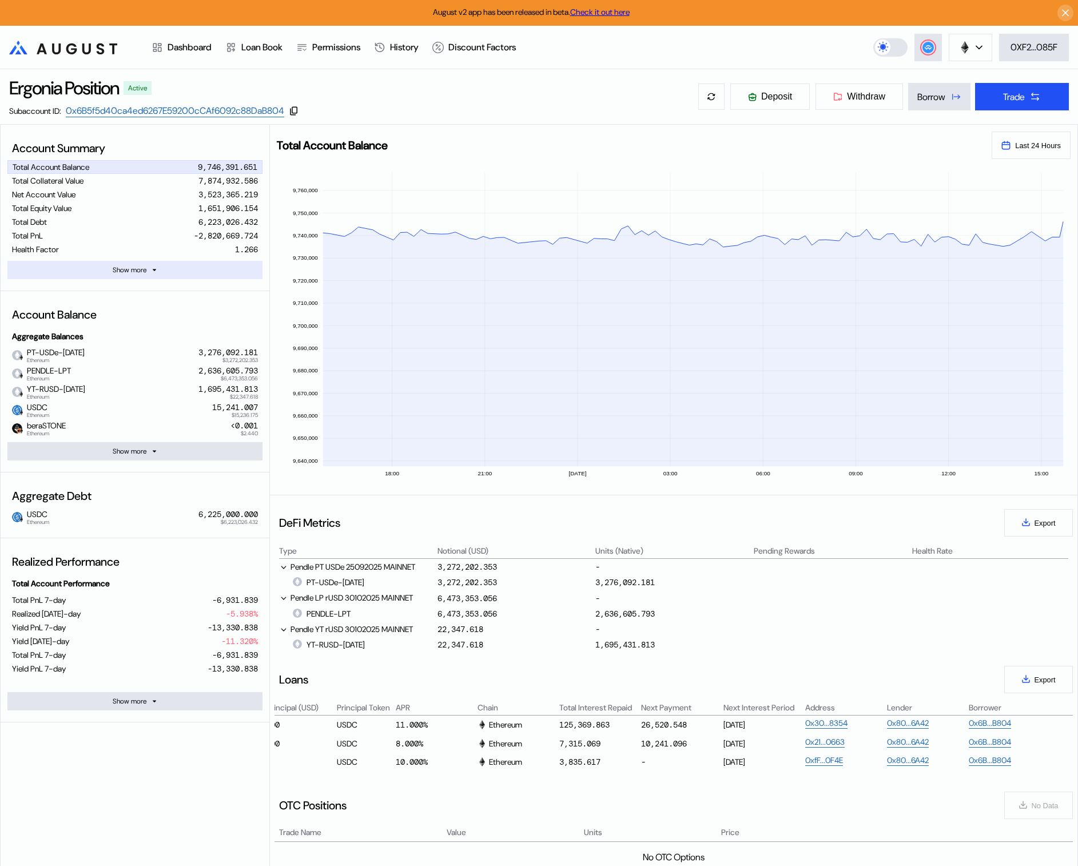
click at [150, 271] on button "Show more" at bounding box center [134, 270] width 255 height 18
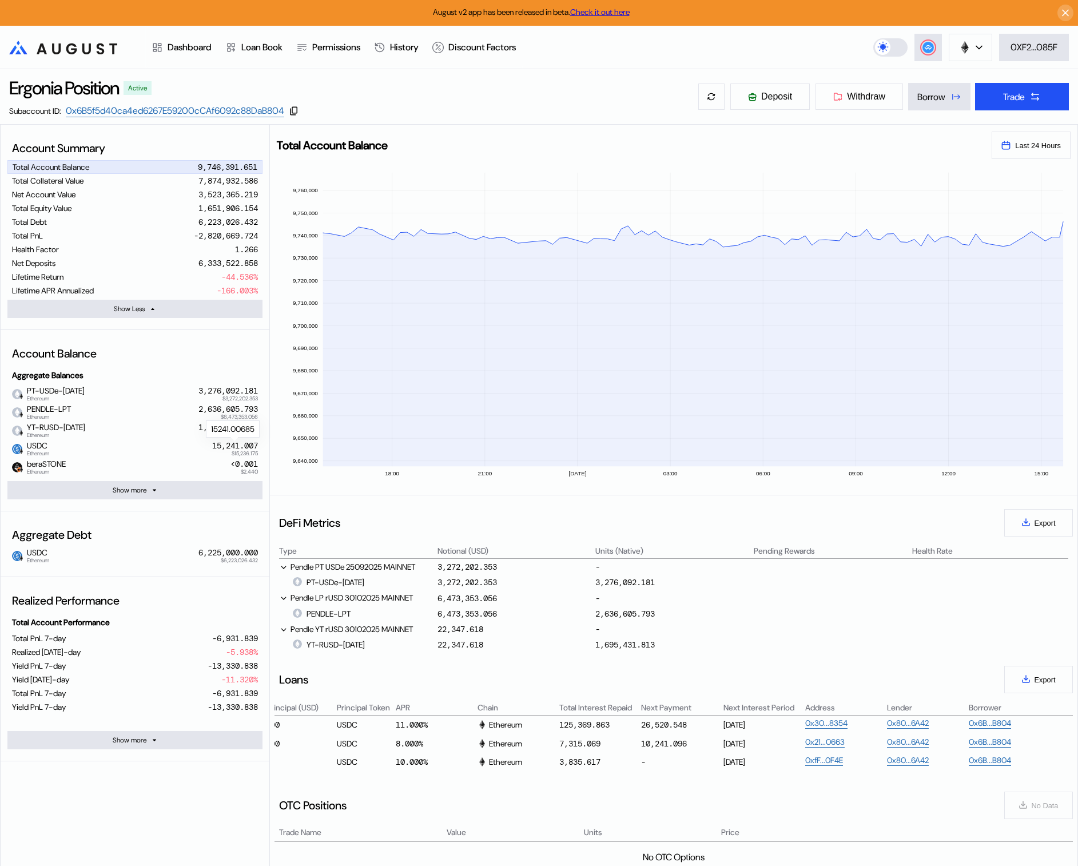
click at [241, 447] on div "15,241.007" at bounding box center [235, 446] width 46 height 10
